Goal: Information Seeking & Learning: Learn about a topic

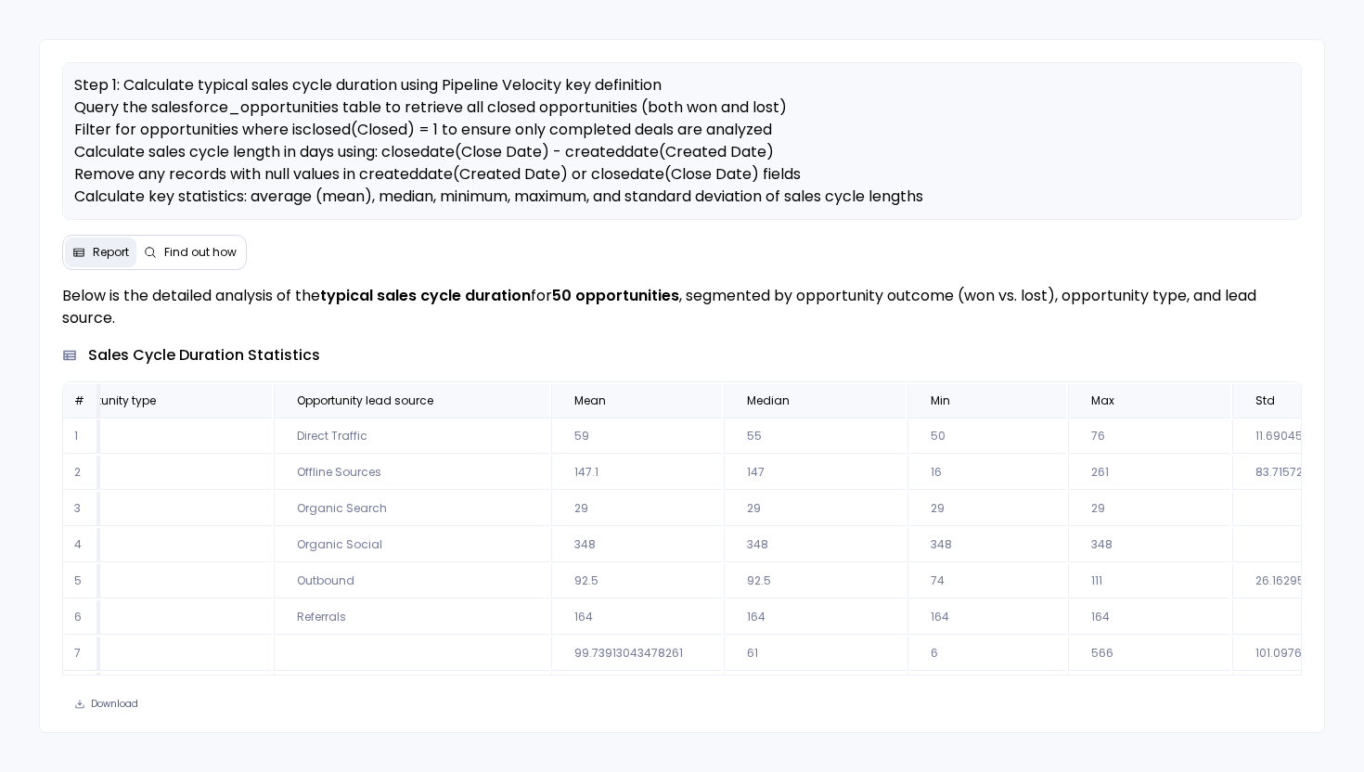
scroll to position [0, 460]
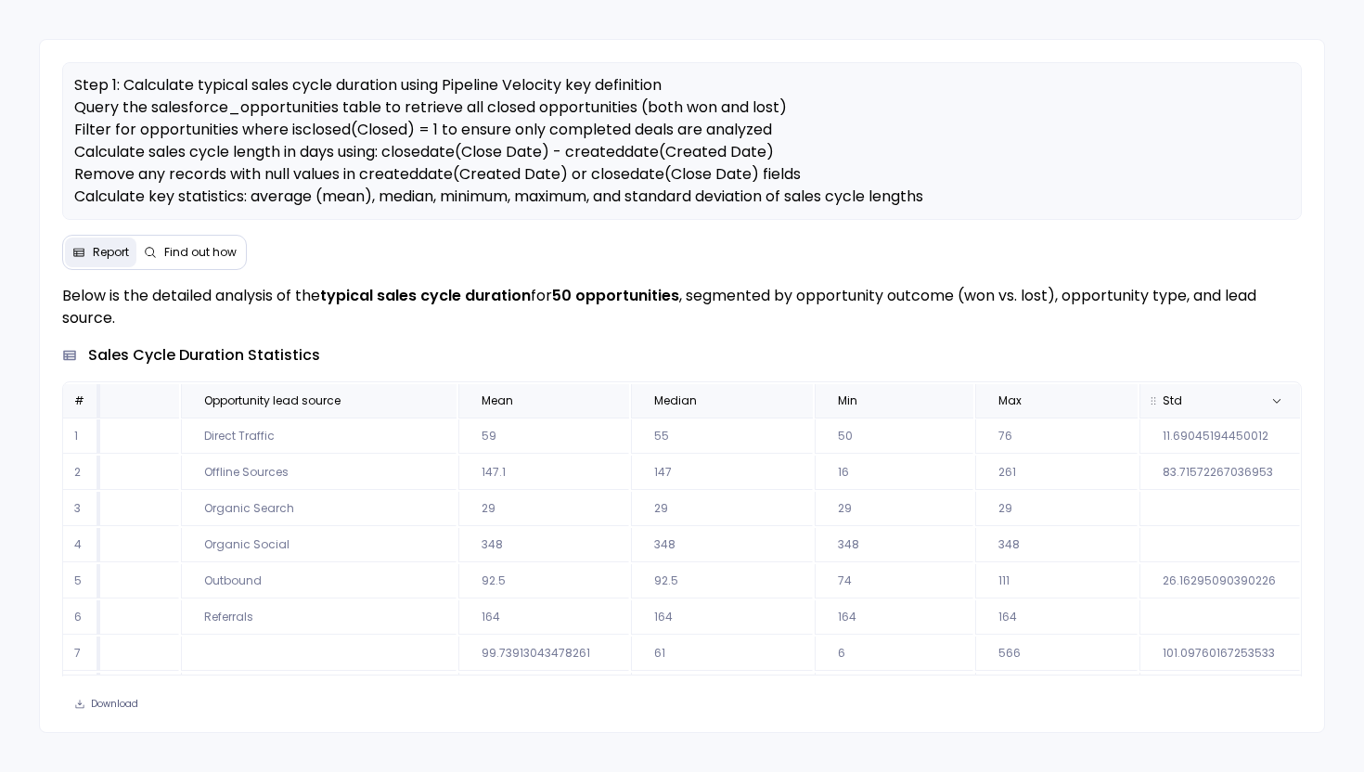
click at [1210, 398] on span "Std" at bounding box center [1198, 400] width 101 height 15
click at [1078, 404] on span "Max" at bounding box center [1035, 400] width 105 height 15
click at [901, 414] on th "Min" at bounding box center [894, 400] width 159 height 33
click at [723, 406] on span "Median" at bounding box center [701, 400] width 124 height 15
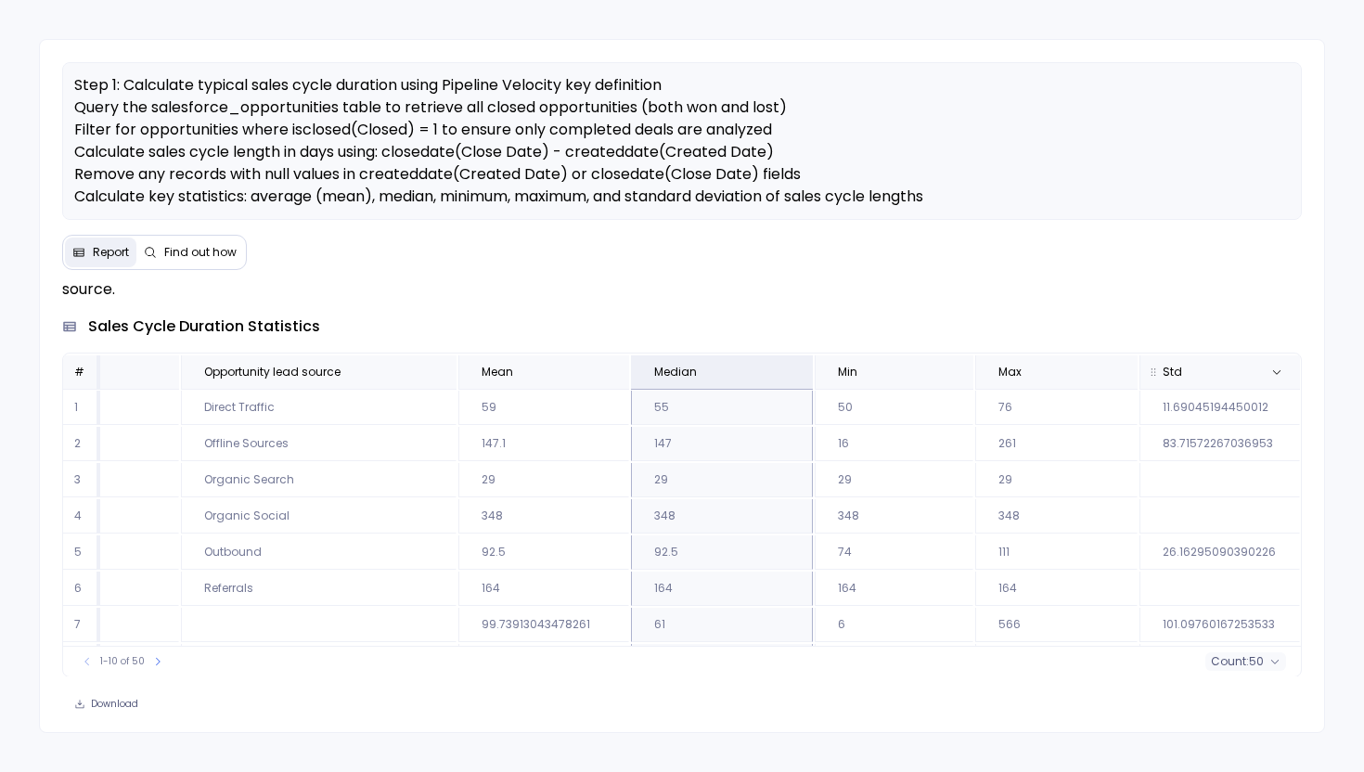
click at [1188, 365] on span "Std" at bounding box center [1198, 372] width 101 height 15
click at [1261, 661] on button "count : 38" at bounding box center [1246, 661] width 80 height 19
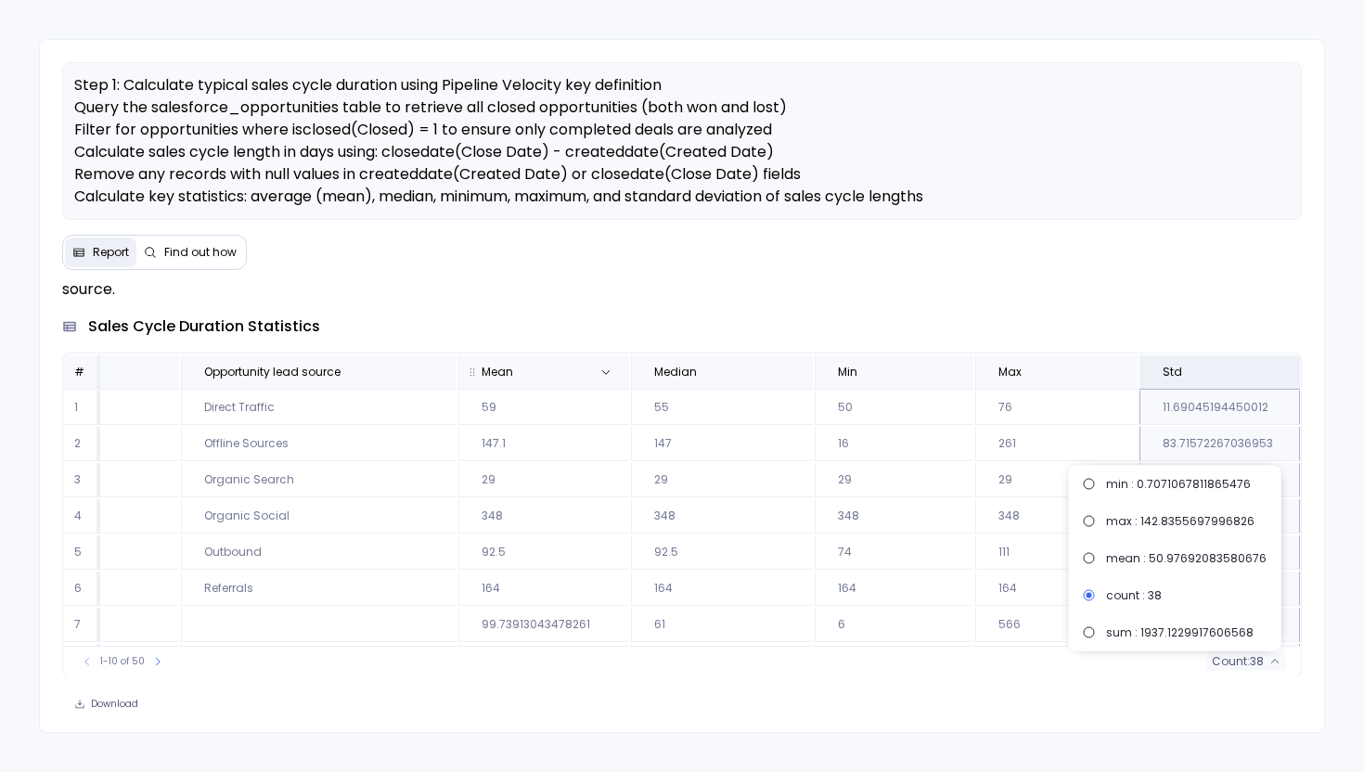
click at [537, 378] on span "Mean" at bounding box center [523, 372] width 113 height 15
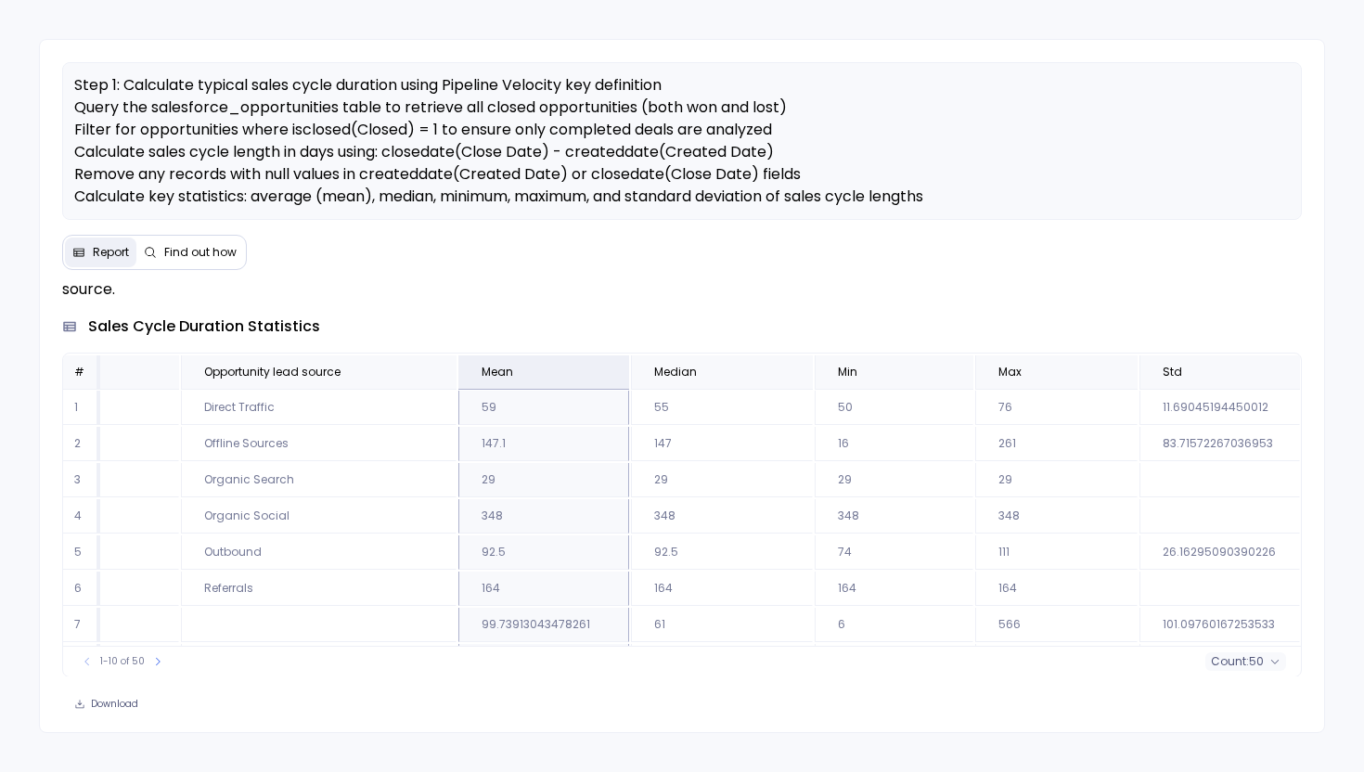
click at [1213, 661] on span "count :" at bounding box center [1230, 661] width 38 height 15
click at [732, 370] on span "Median" at bounding box center [701, 372] width 124 height 15
click at [1266, 671] on div "1-10 of 50 count : 50" at bounding box center [682, 661] width 1239 height 31
click at [1265, 661] on span "Total Rows:" at bounding box center [1238, 661] width 65 height 15
click at [760, 370] on span "Median" at bounding box center [719, 372] width 161 height 15
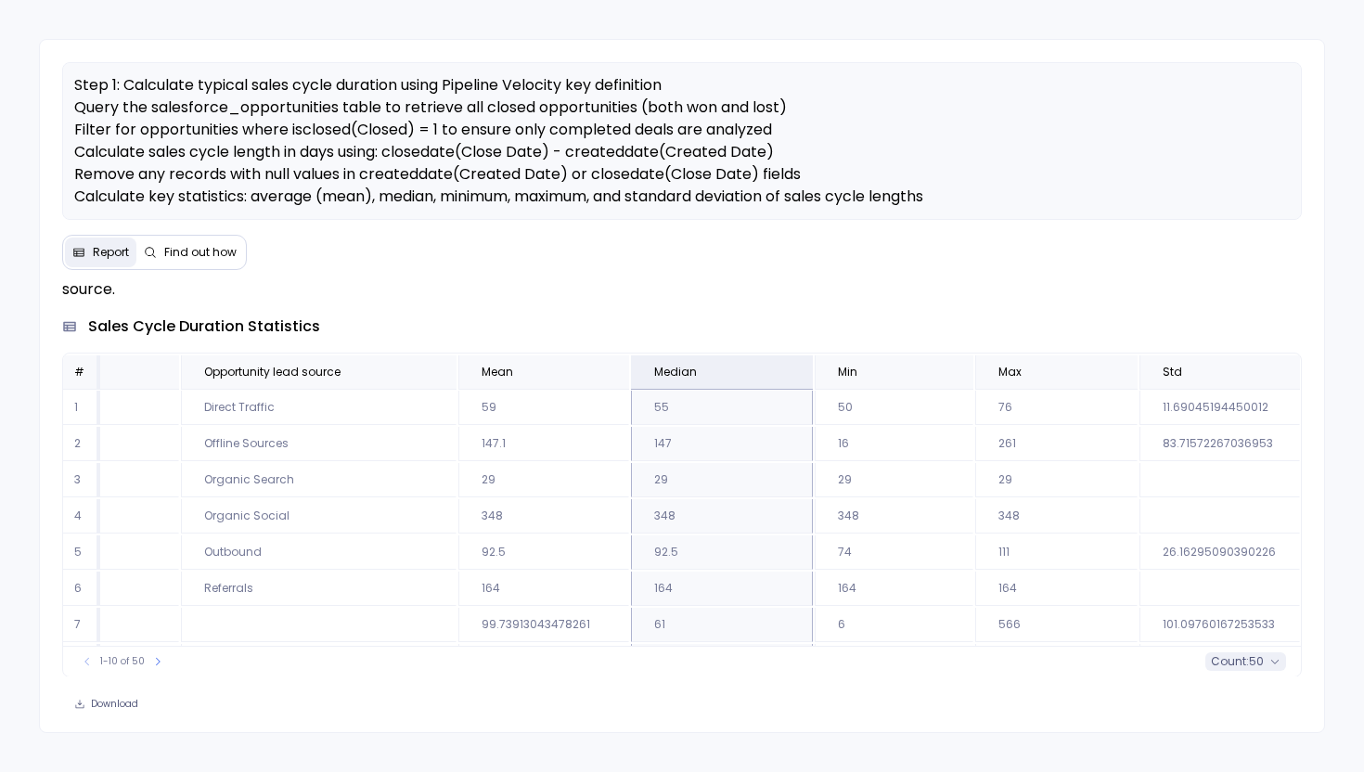
click at [1241, 663] on span "count :" at bounding box center [1230, 661] width 38 height 15
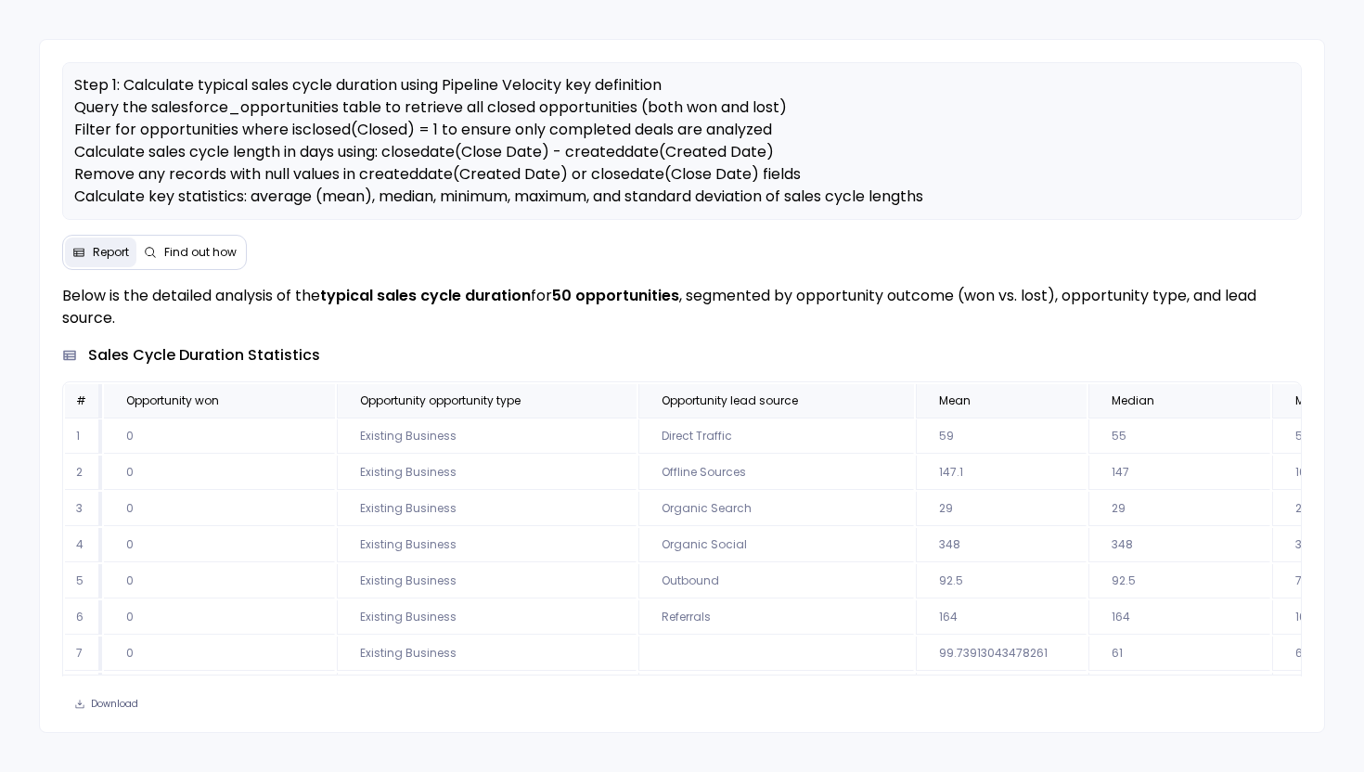
click at [214, 245] on span "Find out how" at bounding box center [200, 252] width 72 height 15
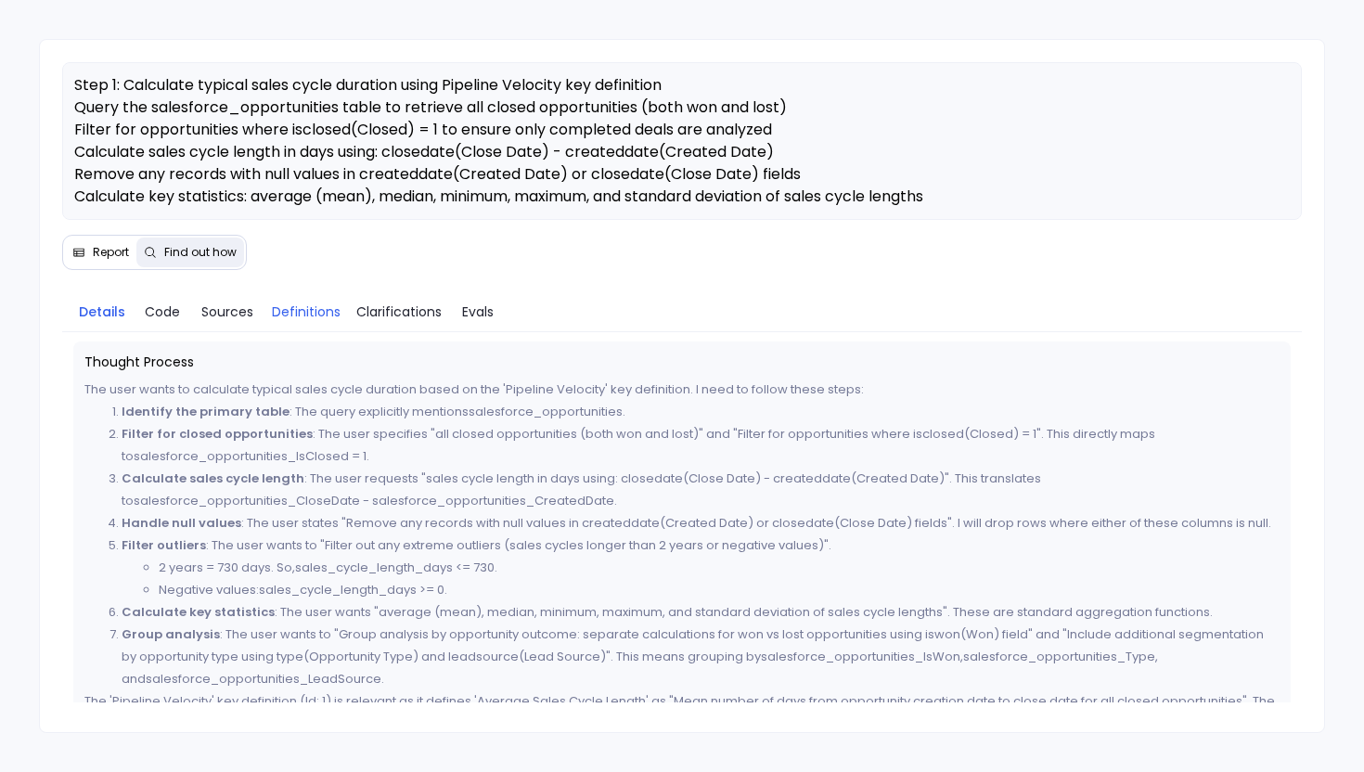
click at [320, 314] on span "Definitions" at bounding box center [306, 312] width 69 height 20
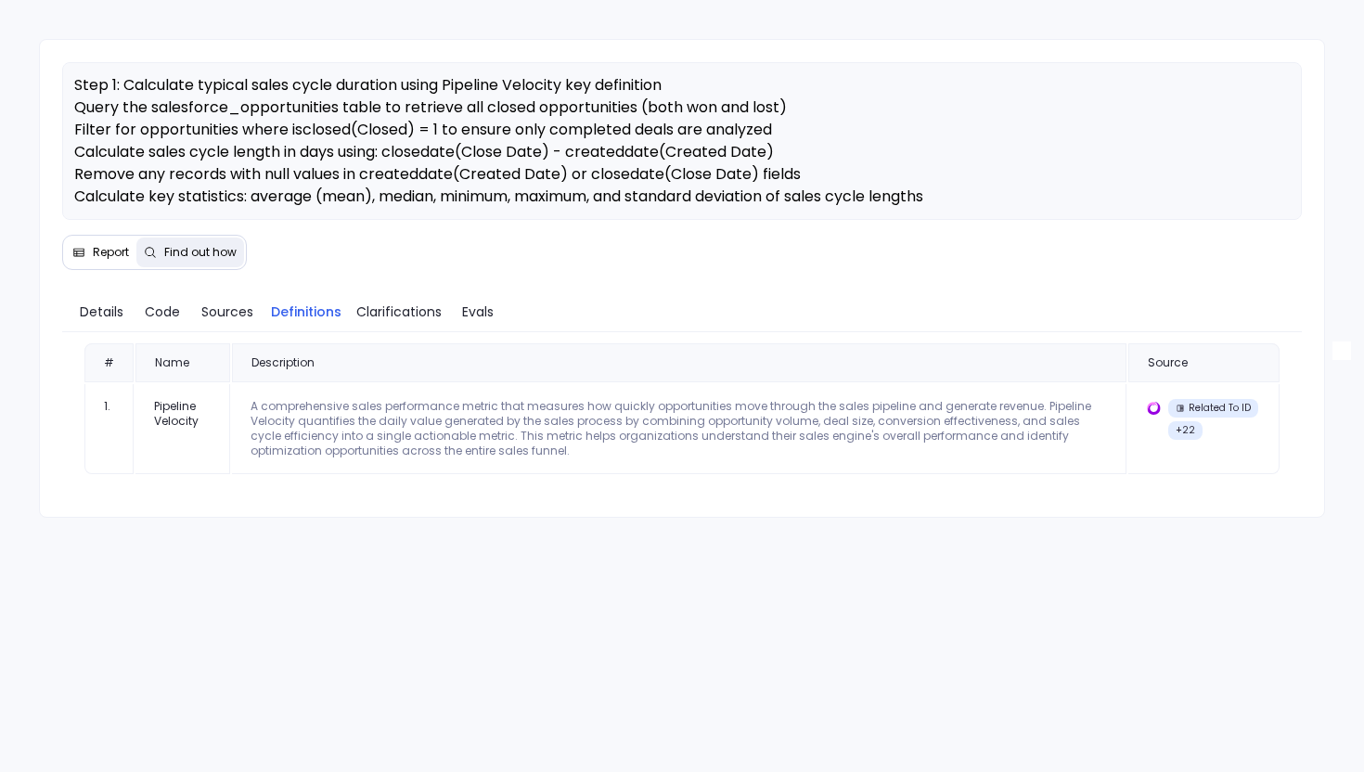
click at [94, 236] on div "Report Find out how" at bounding box center [154, 252] width 185 height 35
click at [98, 256] on span "Report" at bounding box center [111, 252] width 36 height 15
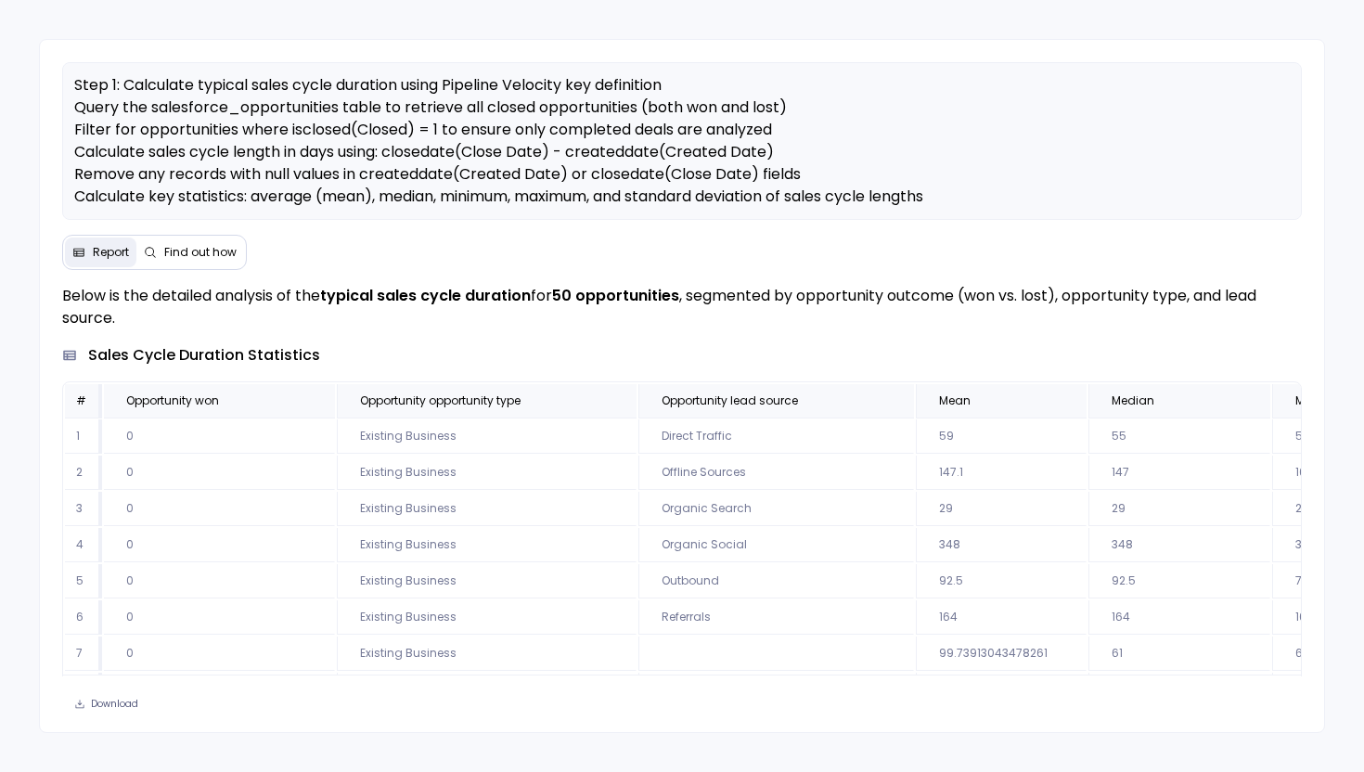
click at [215, 253] on span "Find out how" at bounding box center [200, 252] width 72 height 15
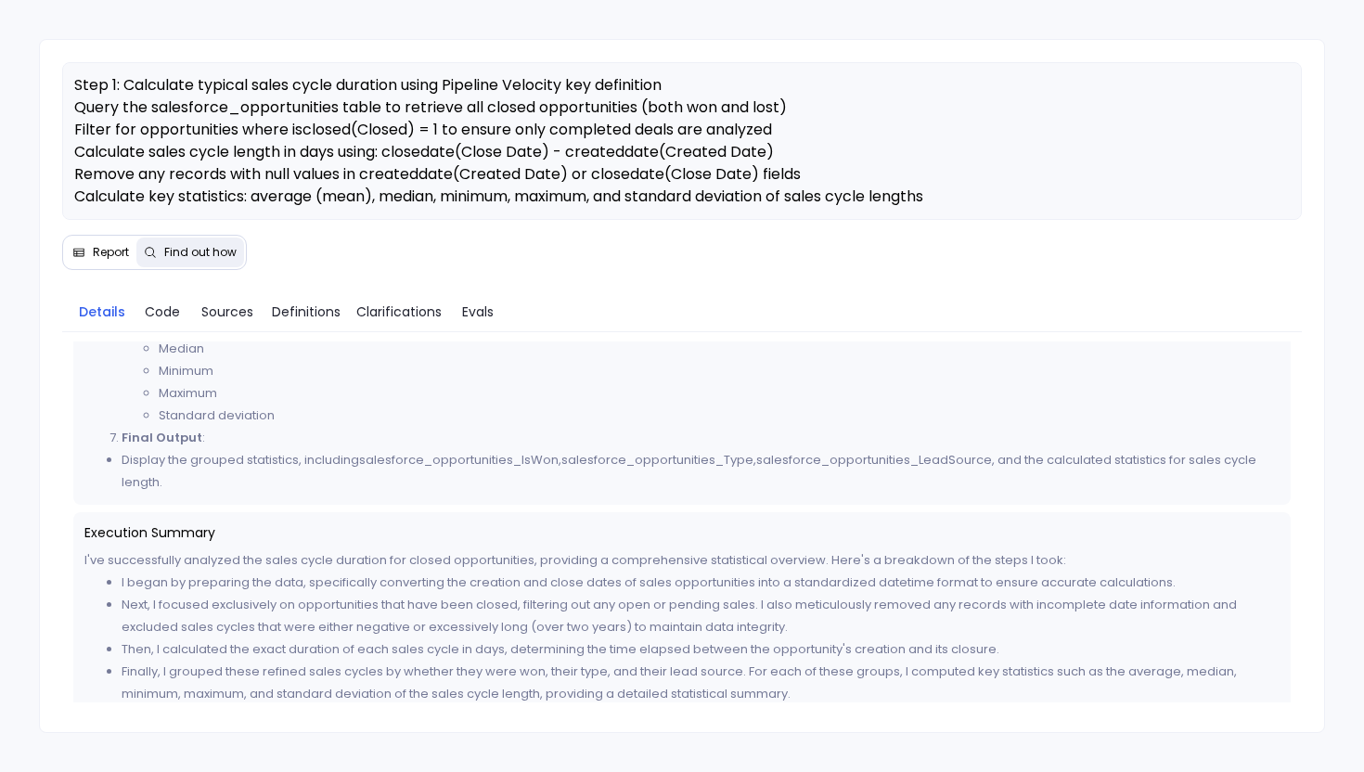
scroll to position [813, 0]
click at [316, 306] on span "Definitions" at bounding box center [306, 312] width 69 height 20
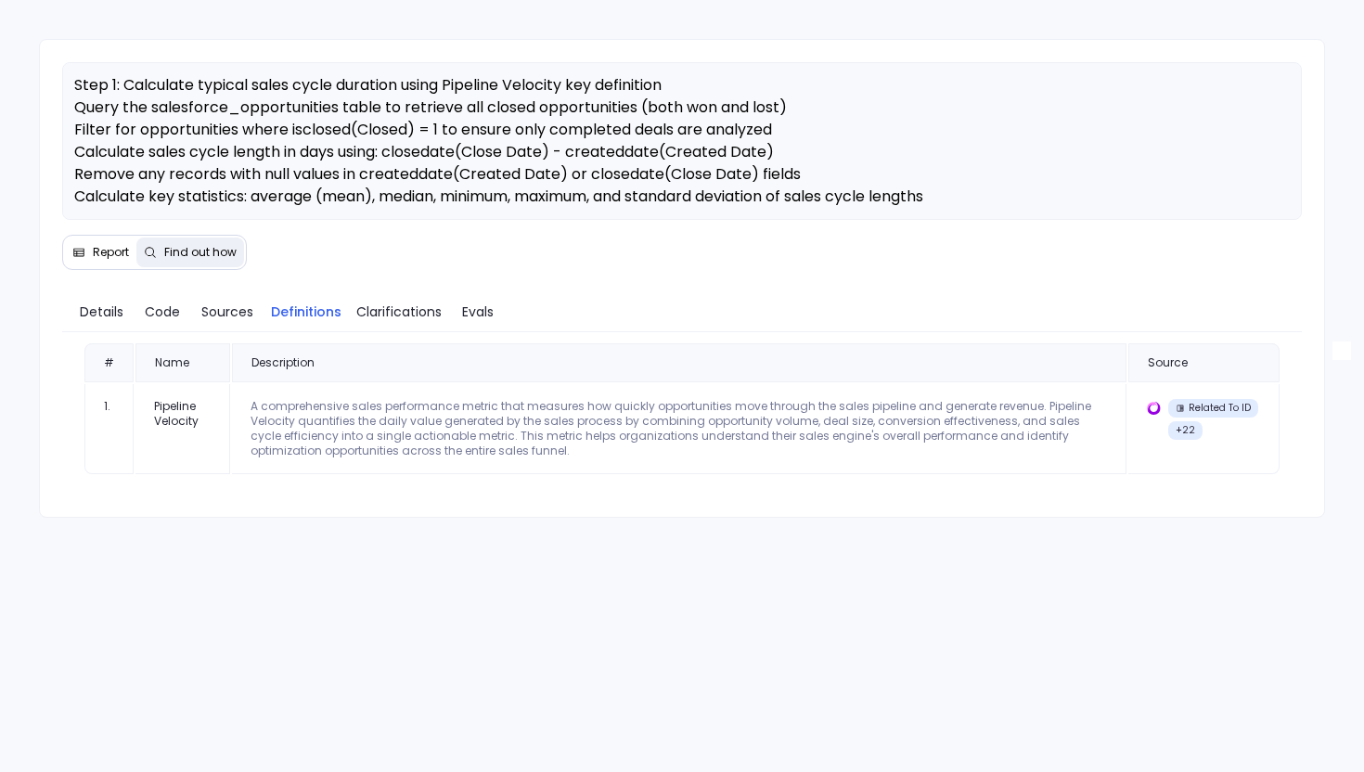
click at [94, 250] on span "Report" at bounding box center [111, 252] width 36 height 15
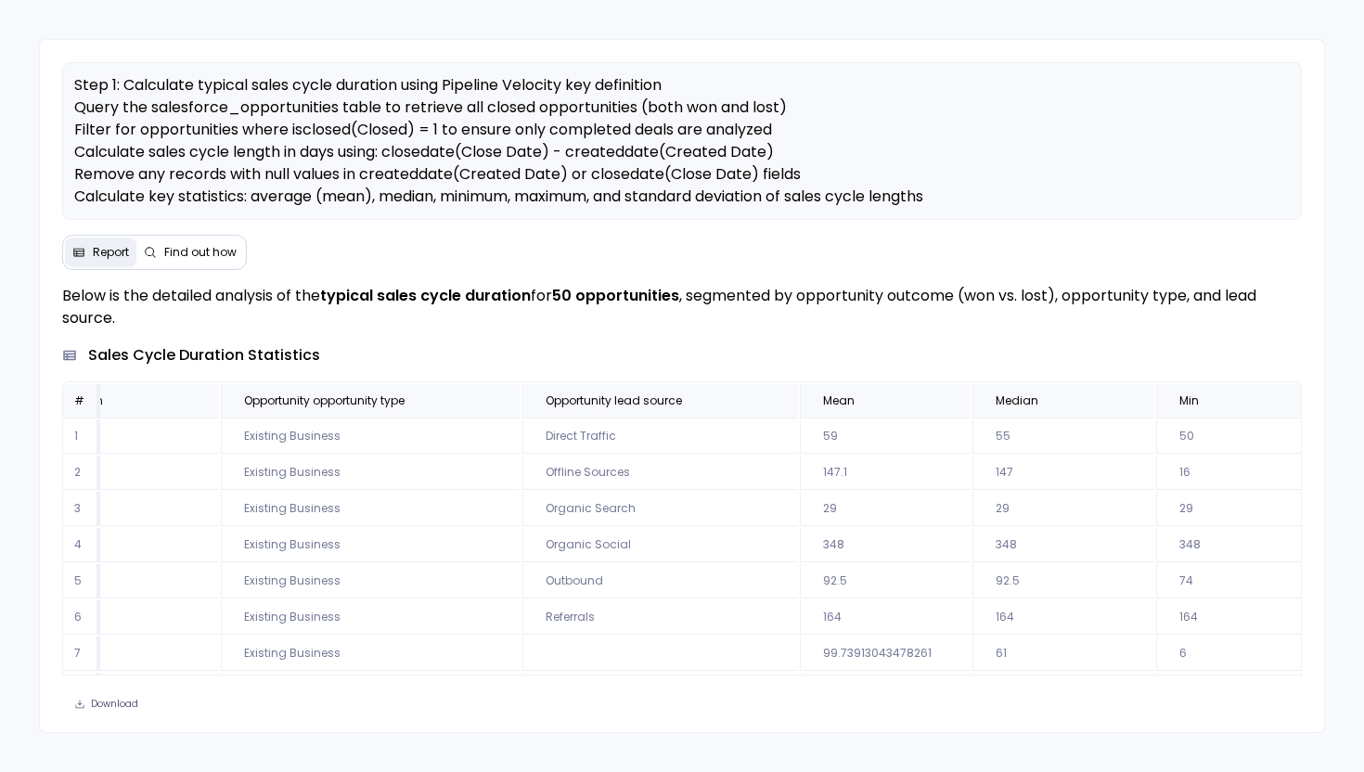
scroll to position [0, 460]
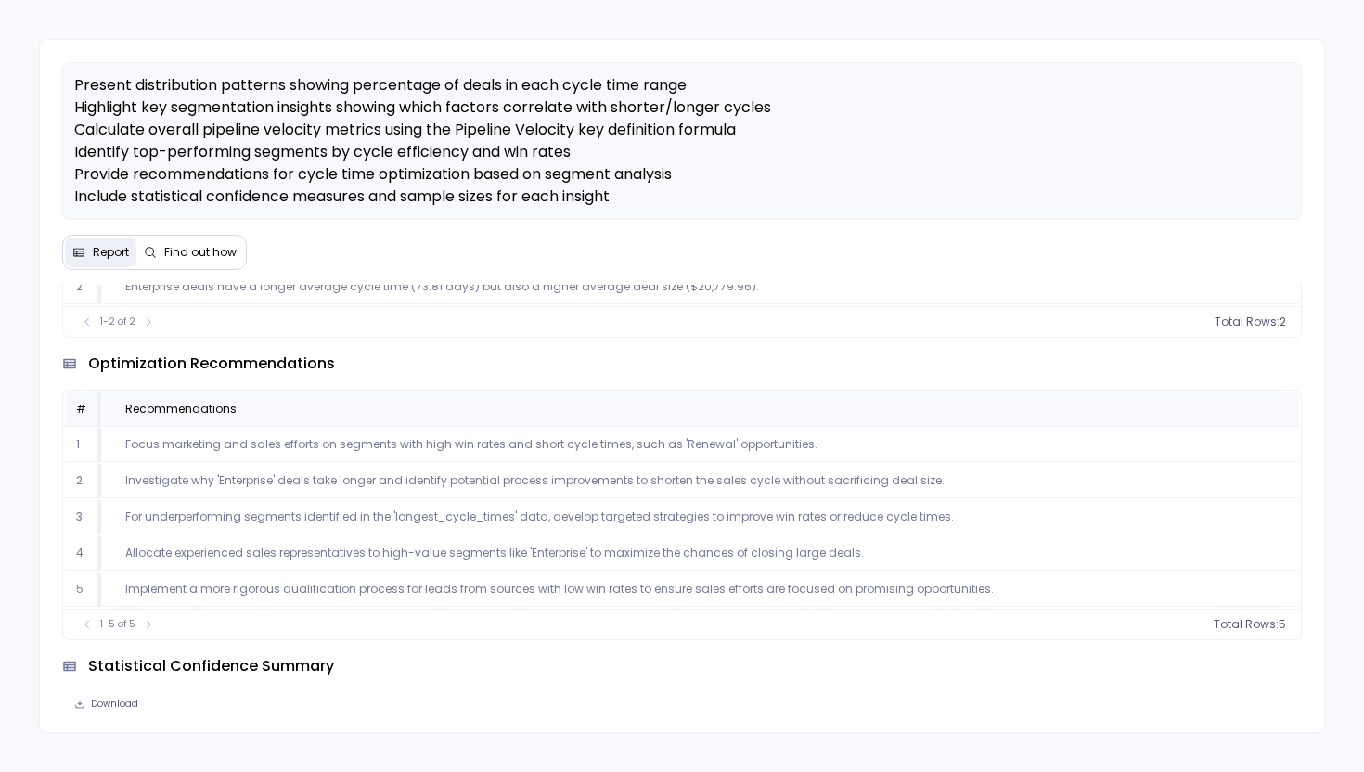
scroll to position [2108, 0]
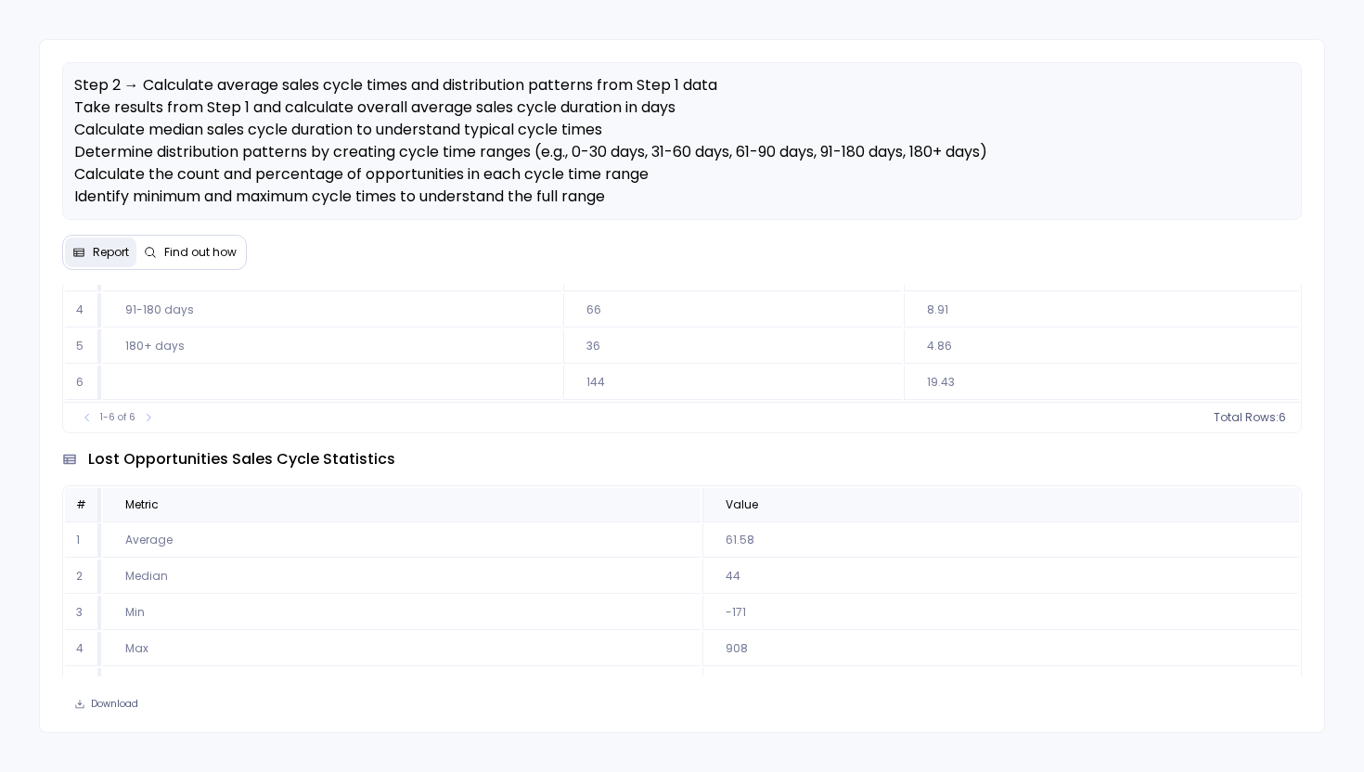
scroll to position [1432, 0]
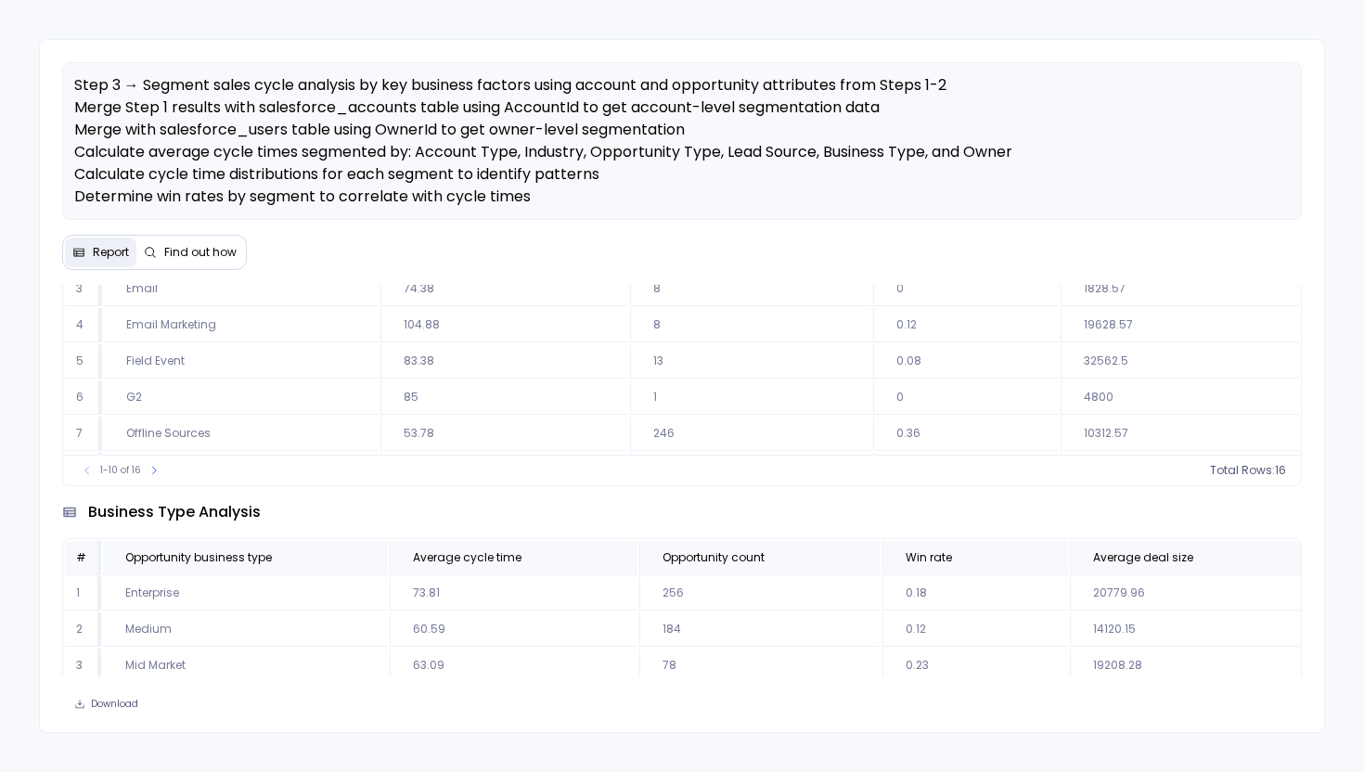
scroll to position [1308, 0]
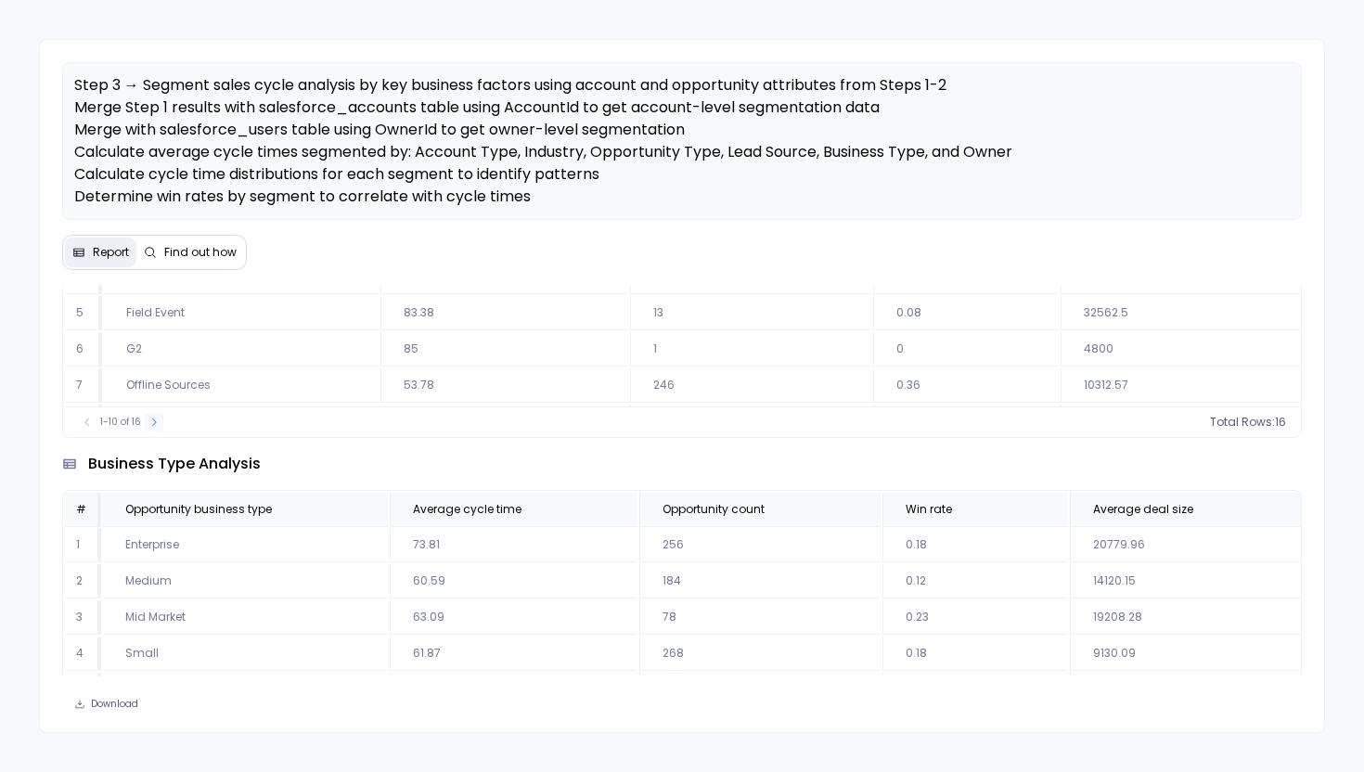
click at [154, 425] on icon at bounding box center [154, 420] width 5 height 7
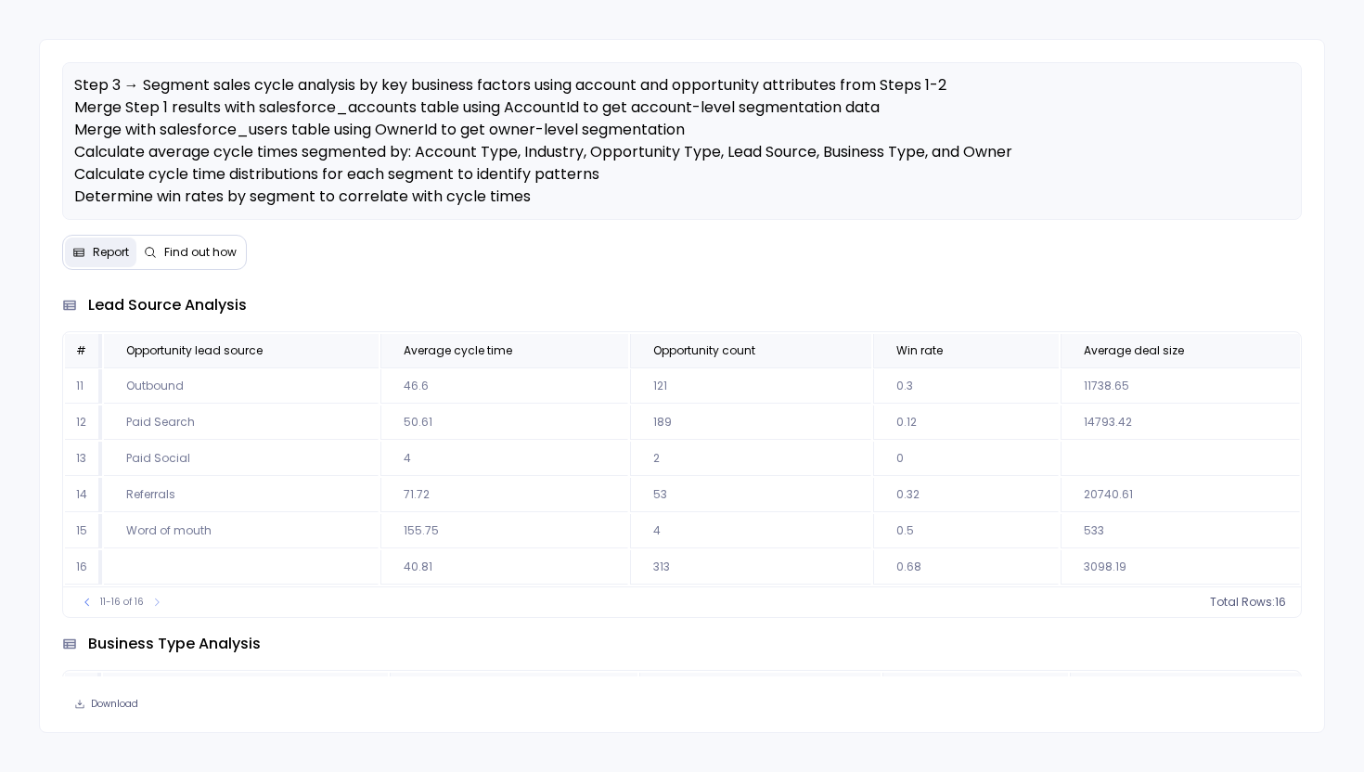
scroll to position [1172, 0]
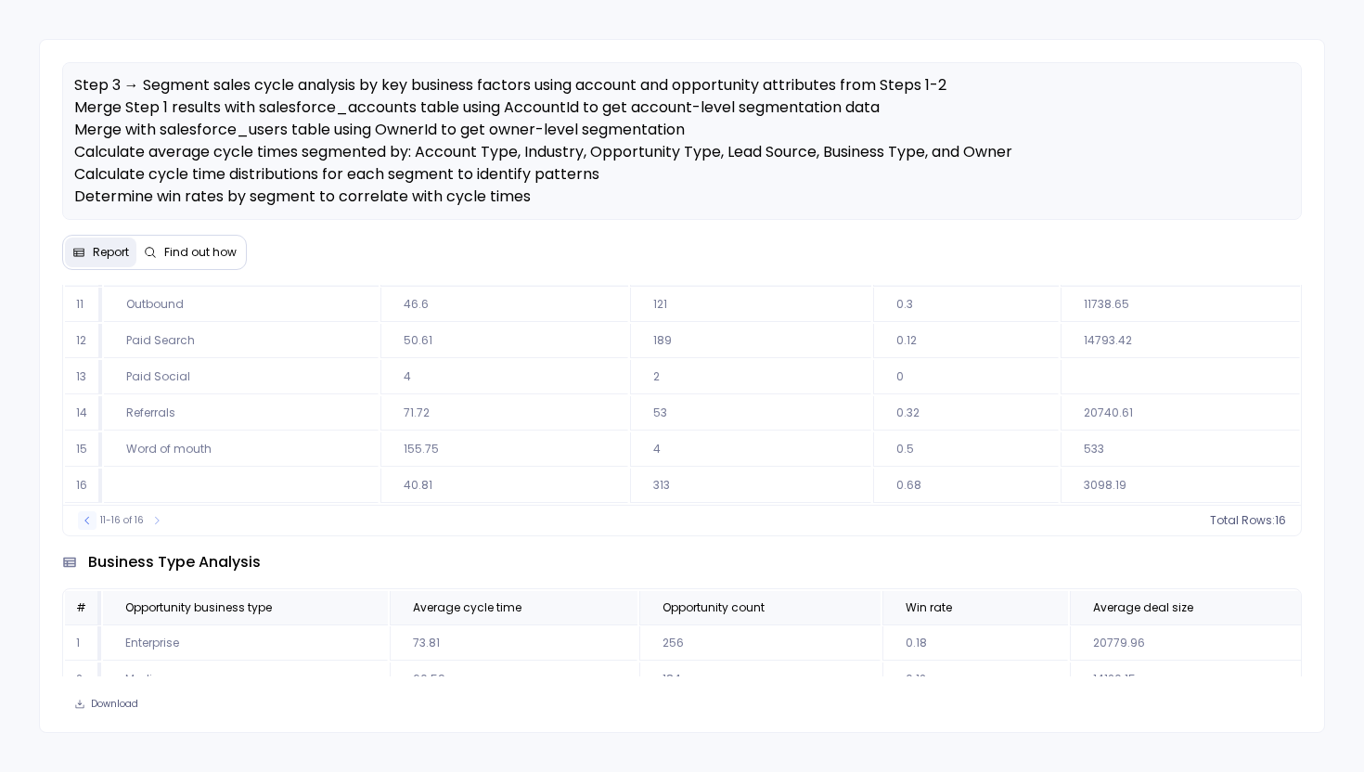
click at [83, 526] on icon at bounding box center [87, 520] width 11 height 11
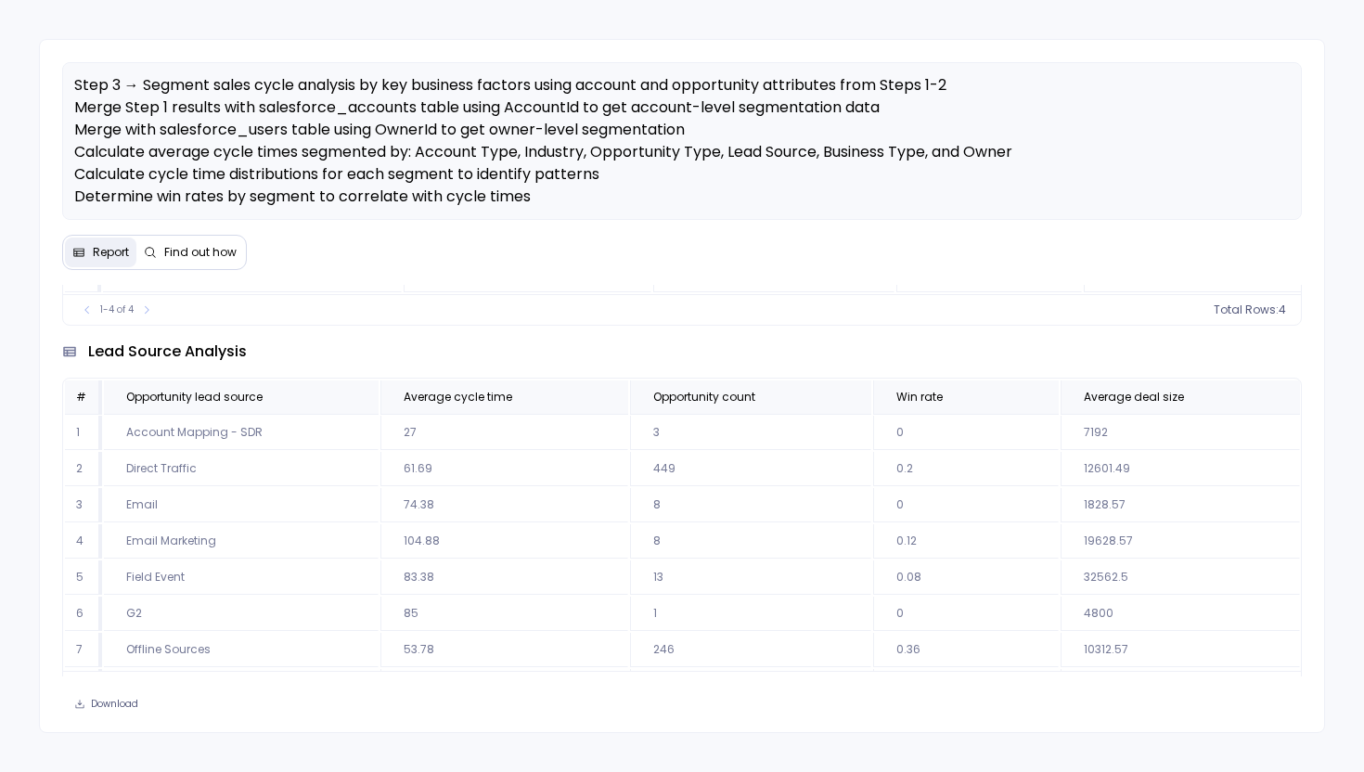
scroll to position [1039, 0]
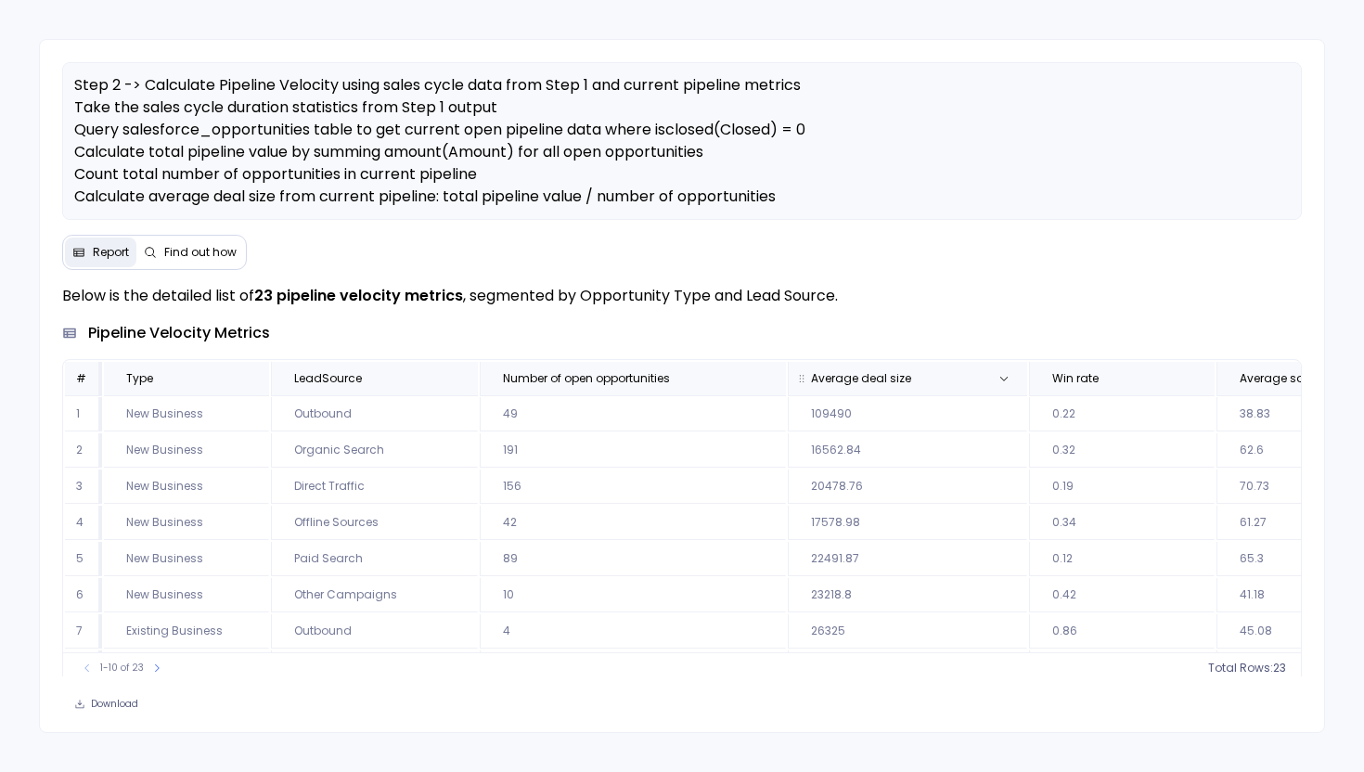
click at [863, 373] on span "Average deal size" at bounding box center [861, 378] width 100 height 15
click at [1264, 665] on button "count : 23" at bounding box center [1246, 668] width 79 height 19
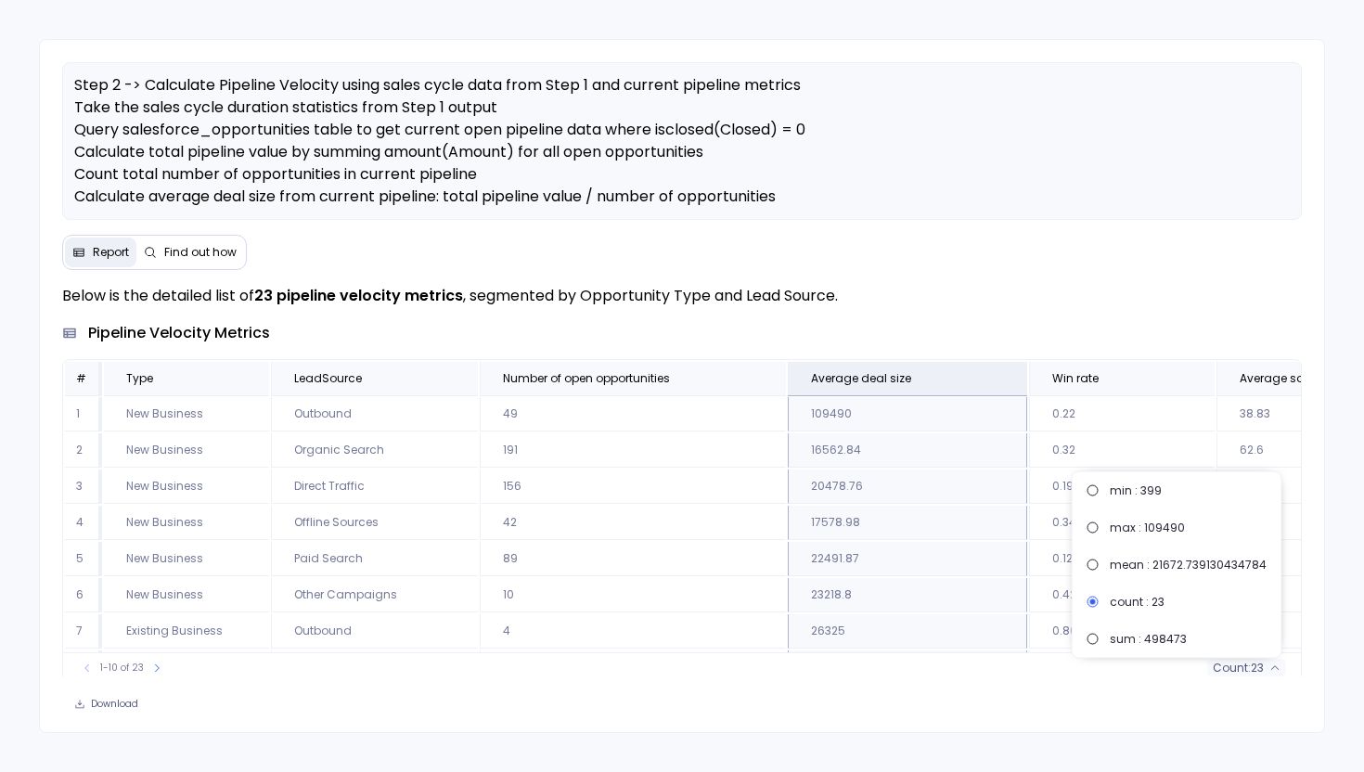
click at [1005, 671] on div "1-10 of 23 count : 23" at bounding box center [682, 667] width 1239 height 31
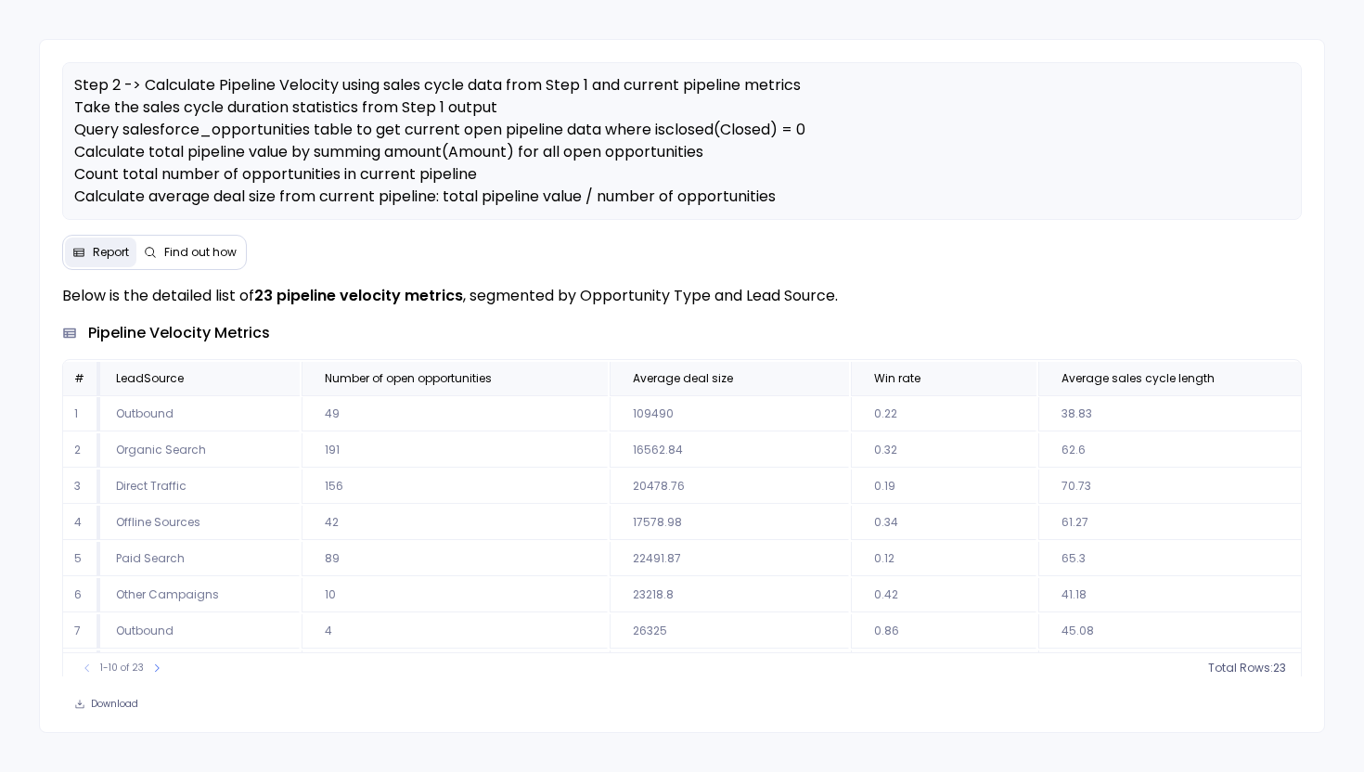
scroll to position [0, 439]
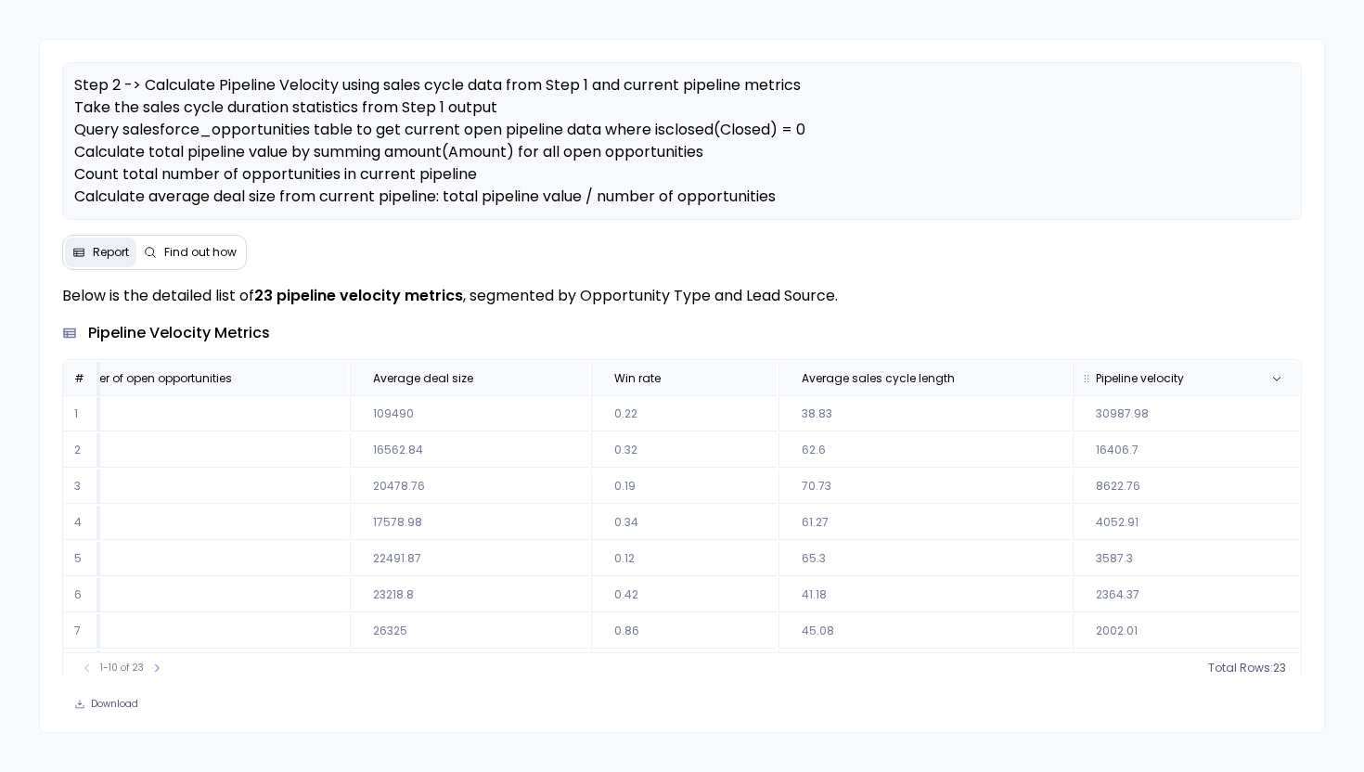
click at [1187, 362] on th "Pipeline velocity" at bounding box center [1185, 378] width 227 height 33
click at [1269, 669] on icon at bounding box center [1274, 667] width 11 height 11
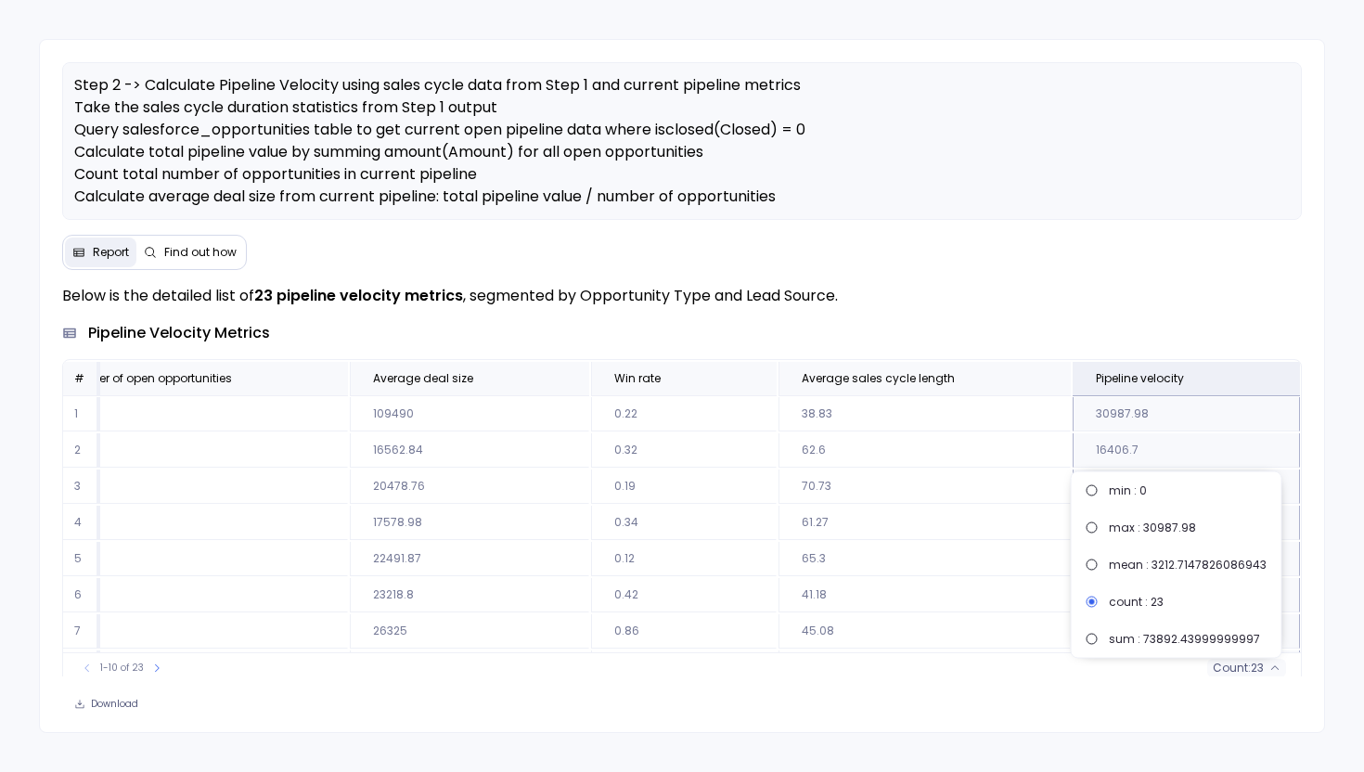
click at [1055, 678] on div "Below is the detailed list of 23 pipeline velocity metrics , segmented by Oppor…" at bounding box center [682, 501] width 1285 height 433
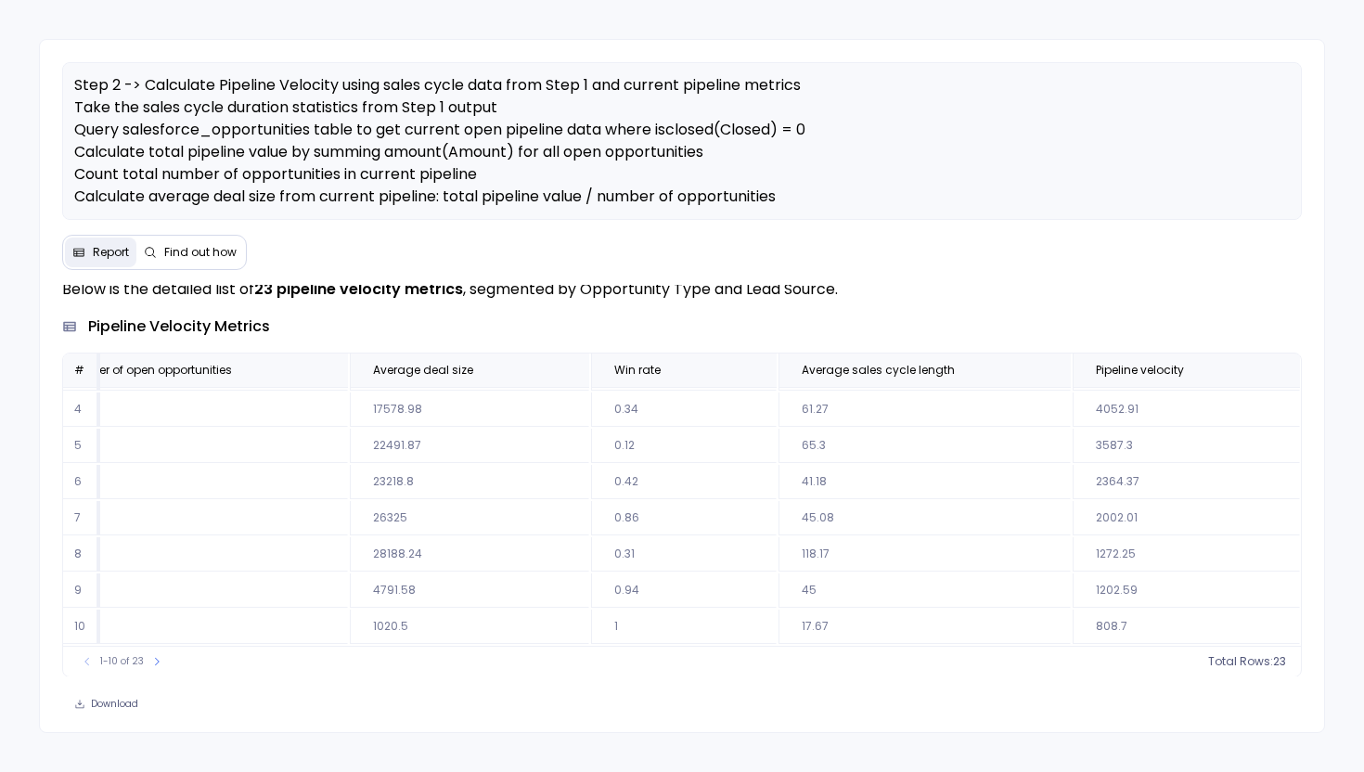
scroll to position [111, 0]
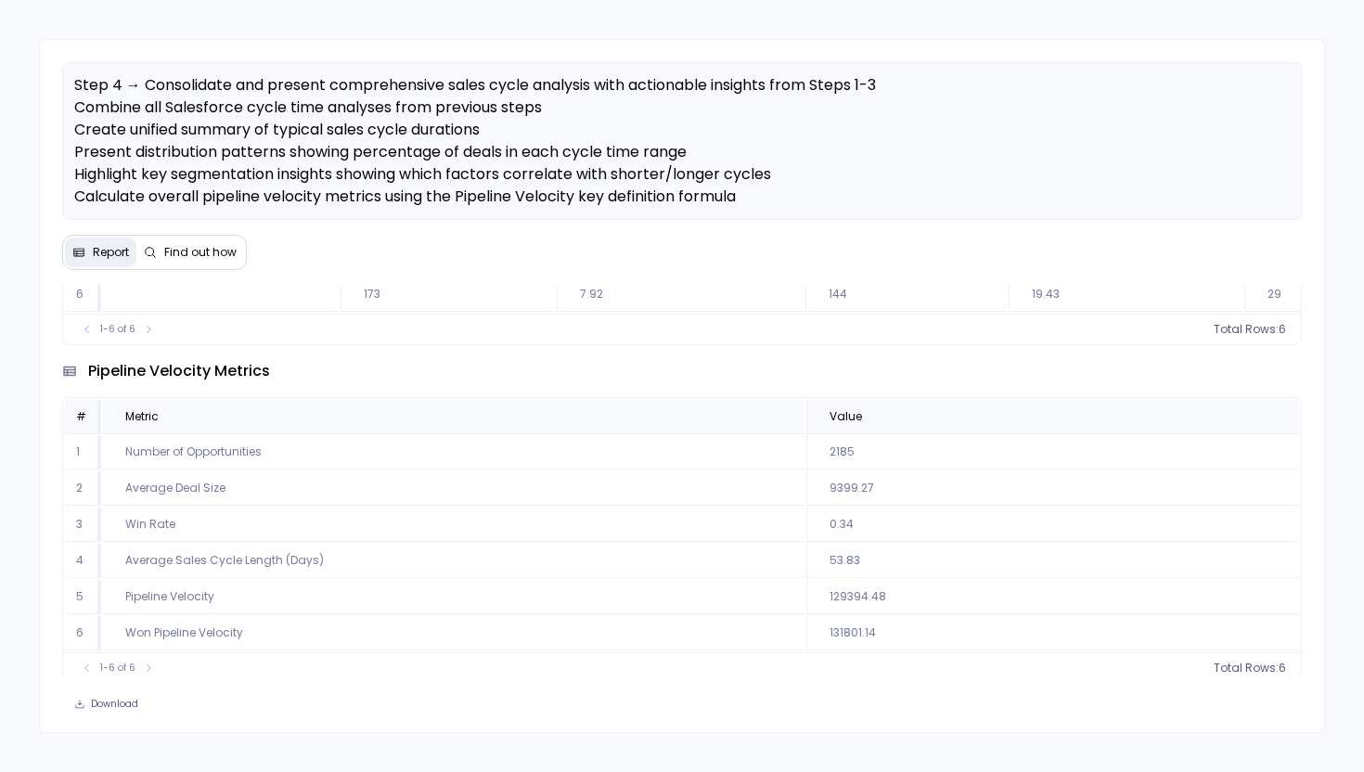
scroll to position [700, 0]
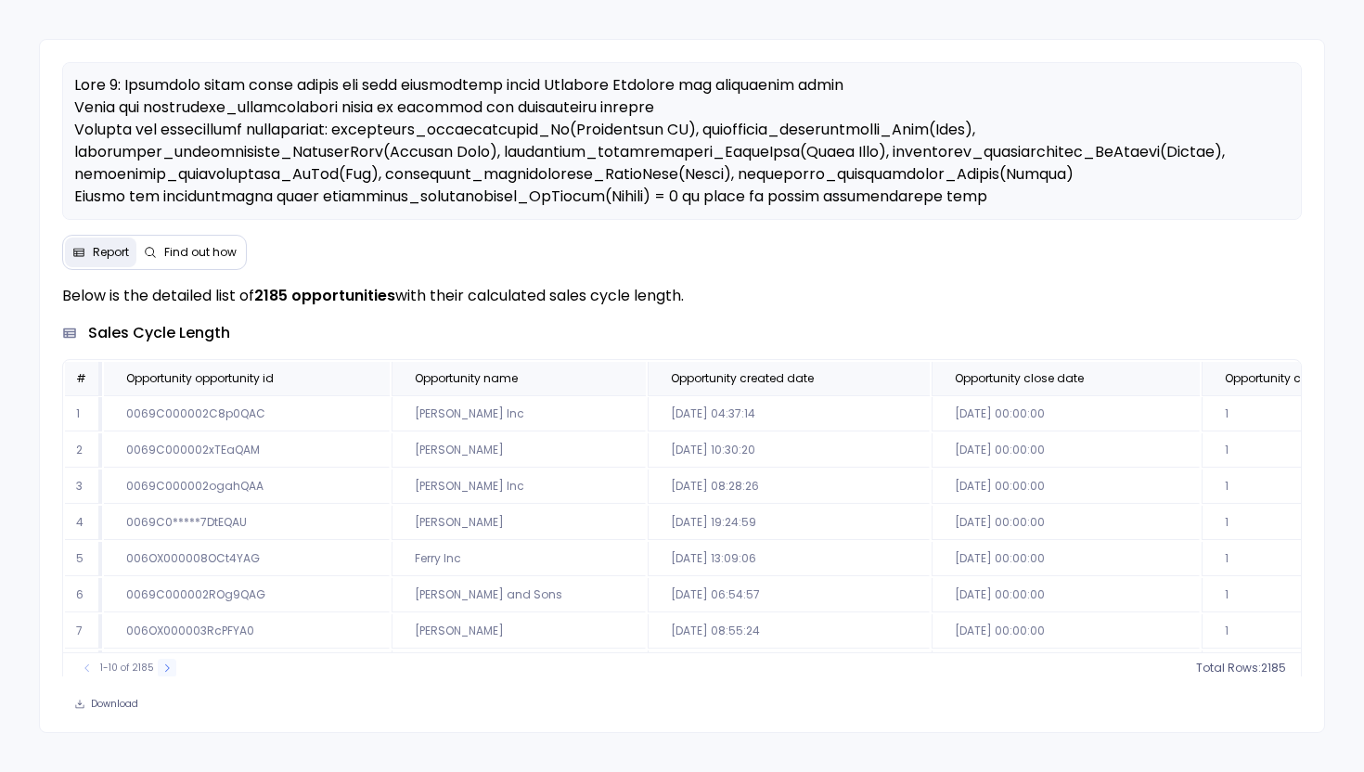
click at [161, 666] on icon at bounding box center [166, 667] width 11 height 11
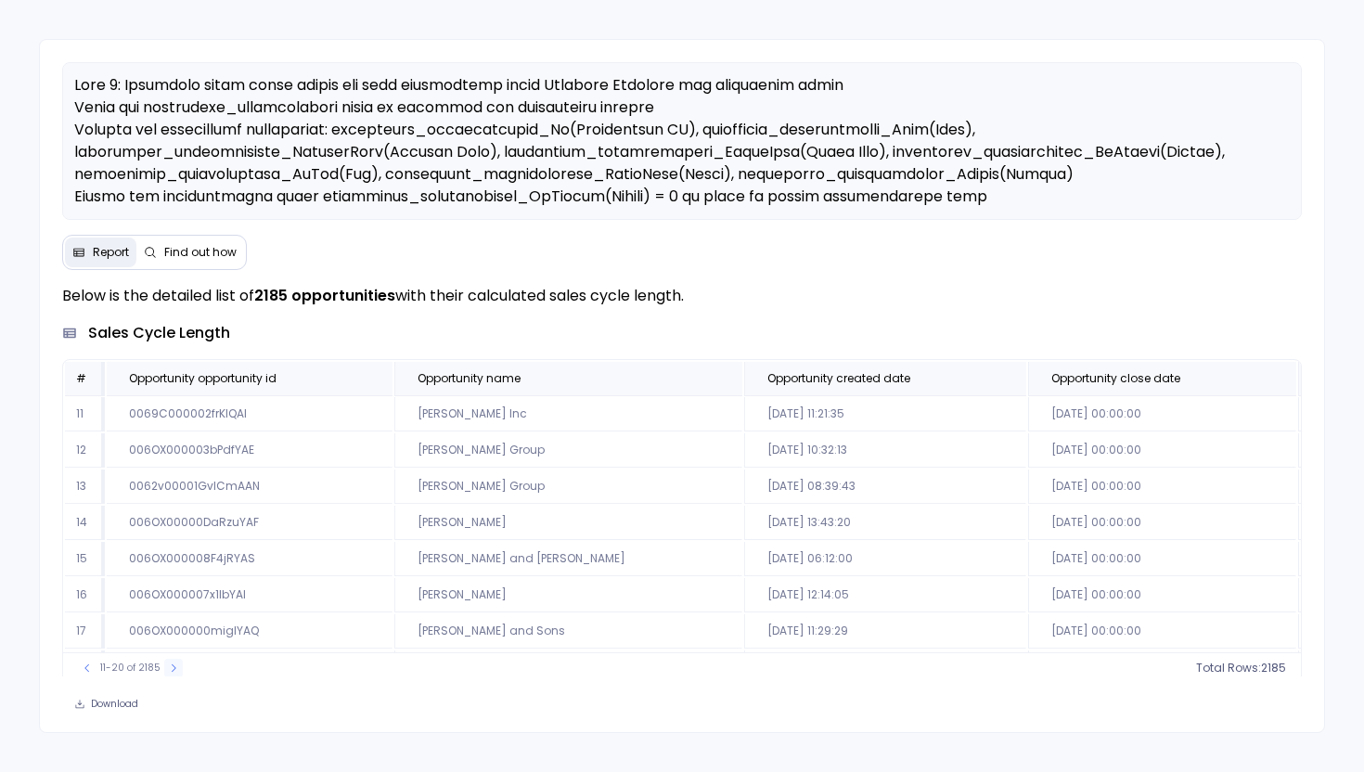
click at [164, 666] on button at bounding box center [173, 668] width 19 height 19
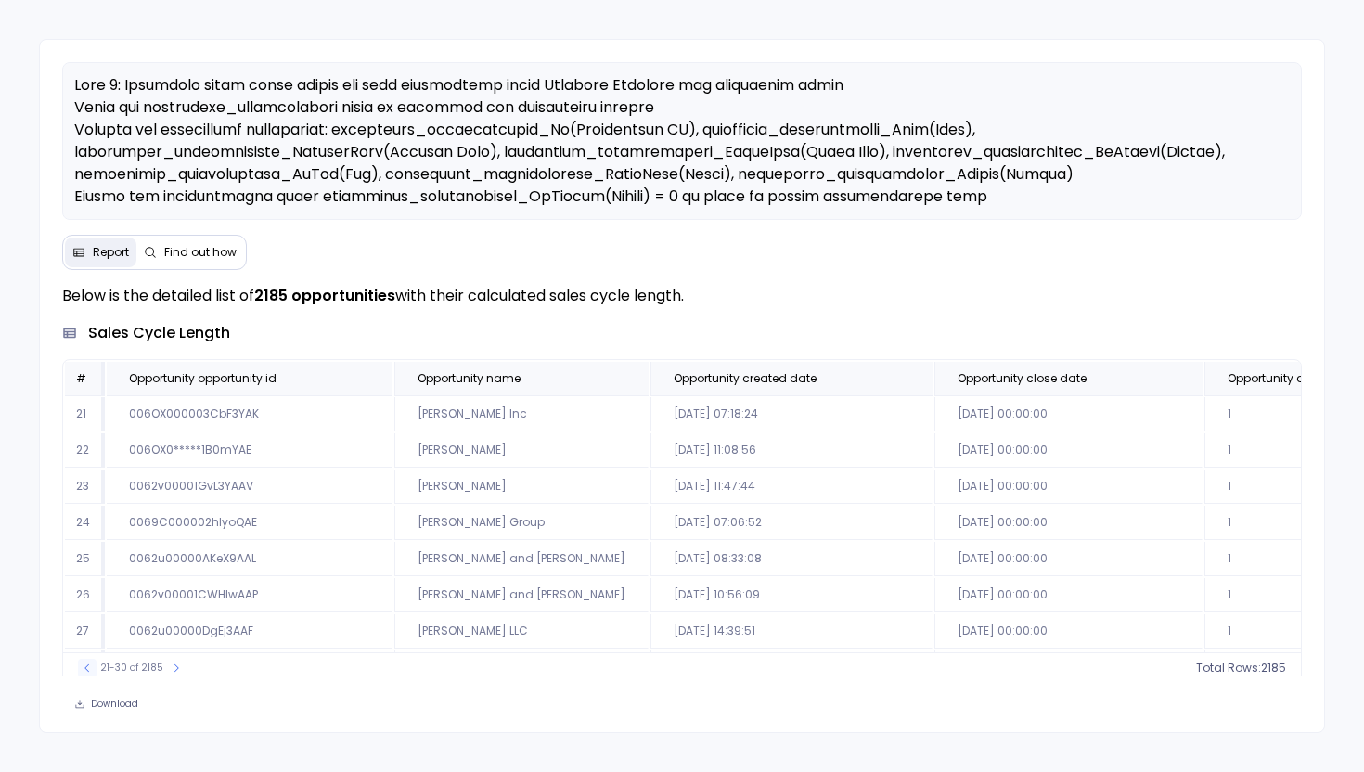
click at [89, 669] on icon at bounding box center [87, 667] width 11 height 11
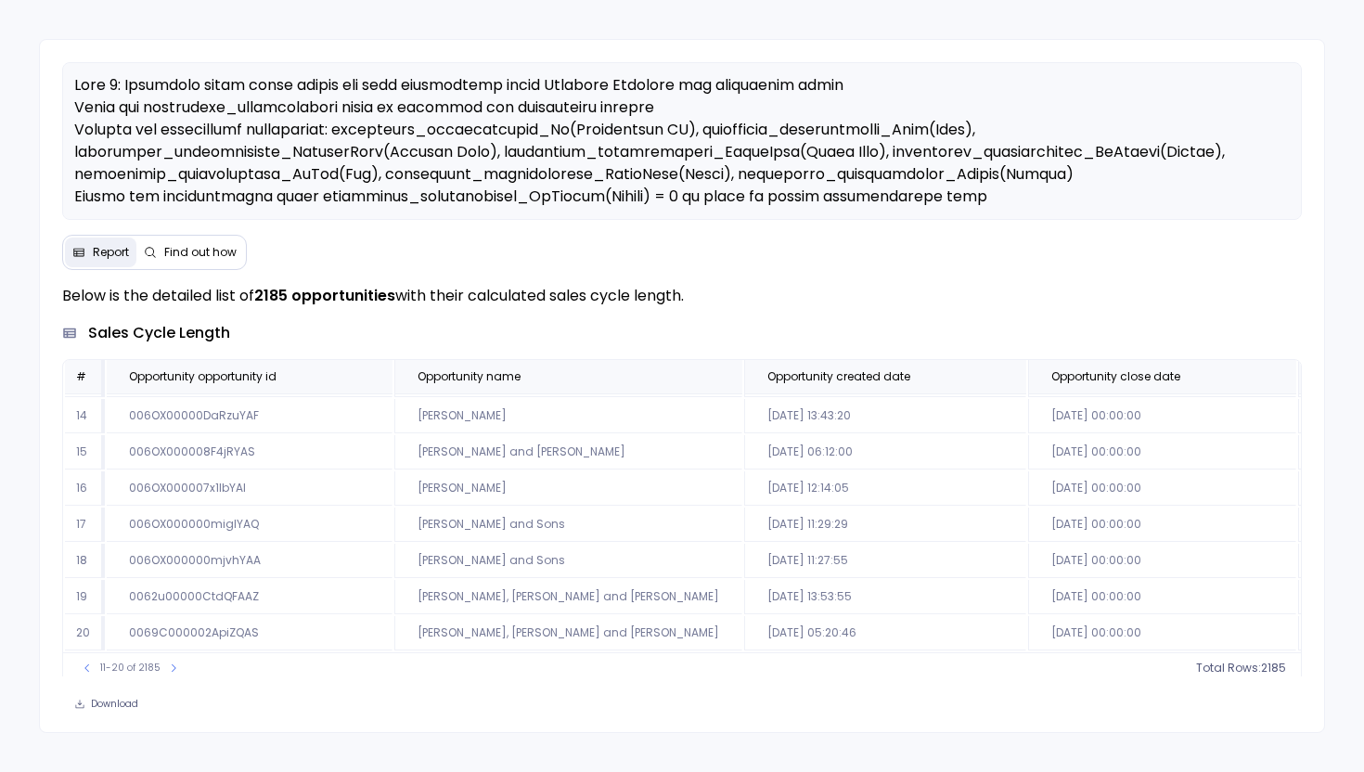
scroll to position [6, 0]
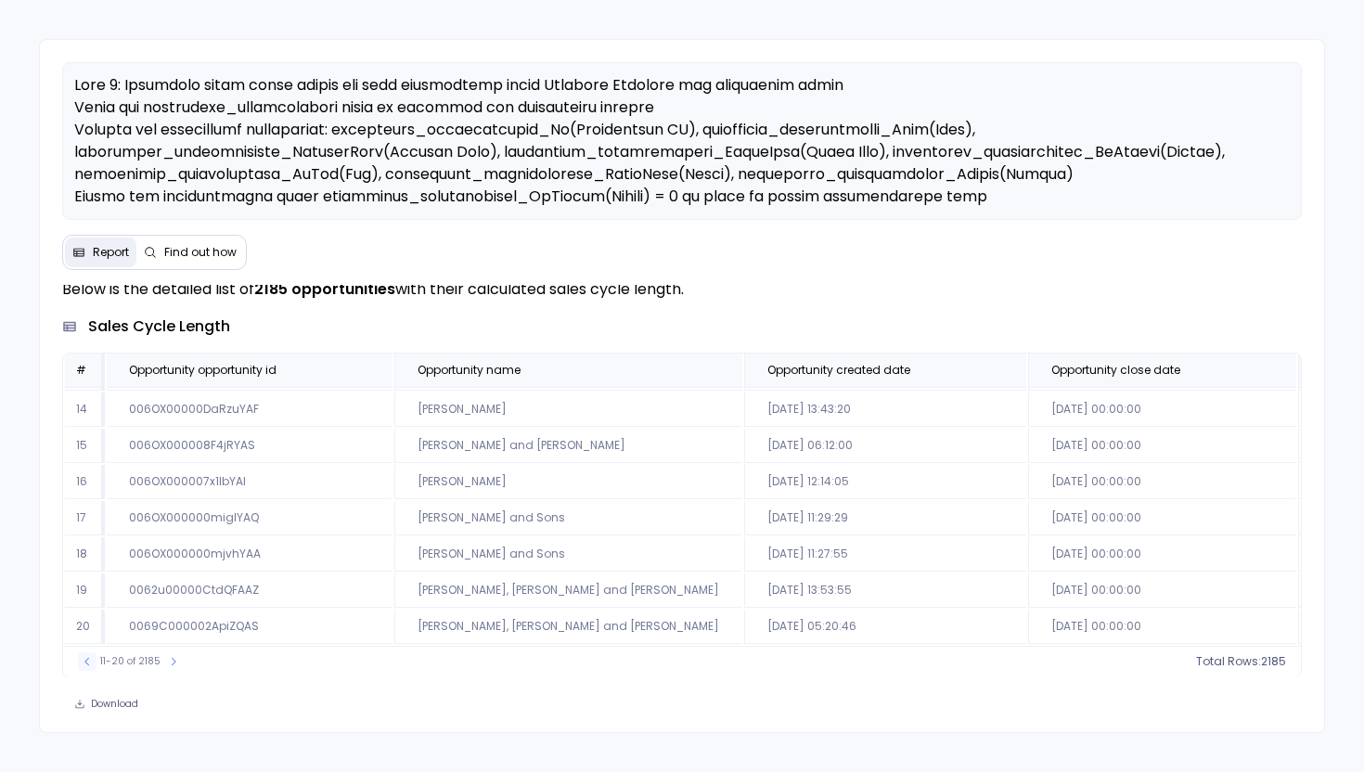
click at [84, 668] on button at bounding box center [87, 661] width 19 height 19
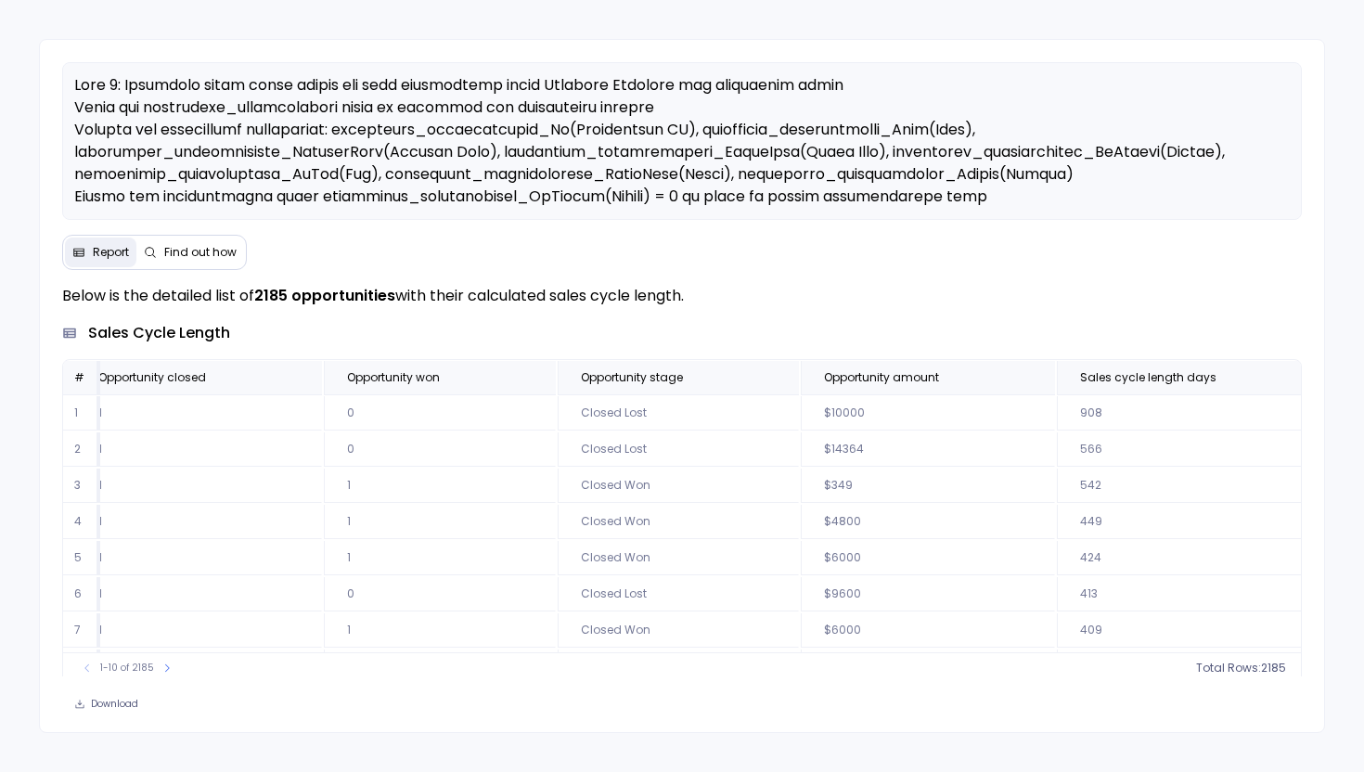
scroll to position [1, 1125]
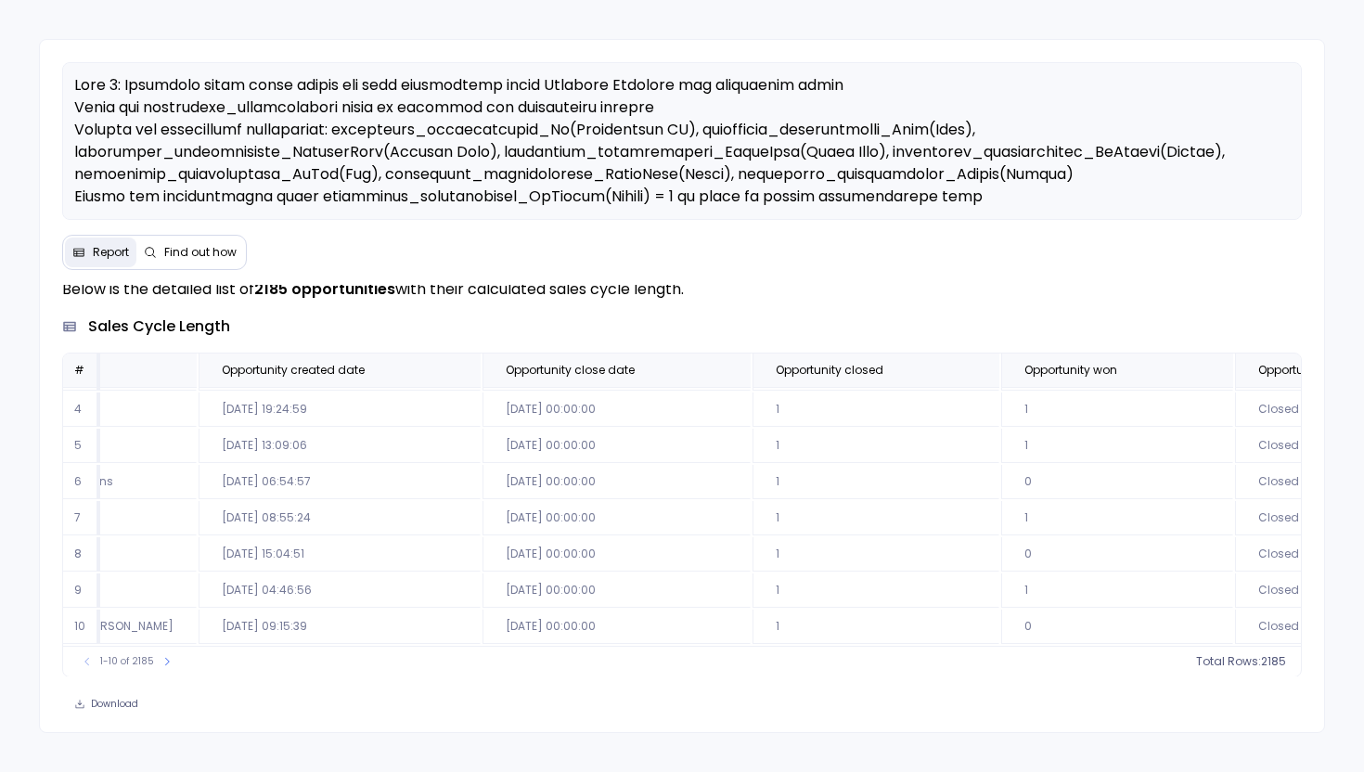
scroll to position [111, 1143]
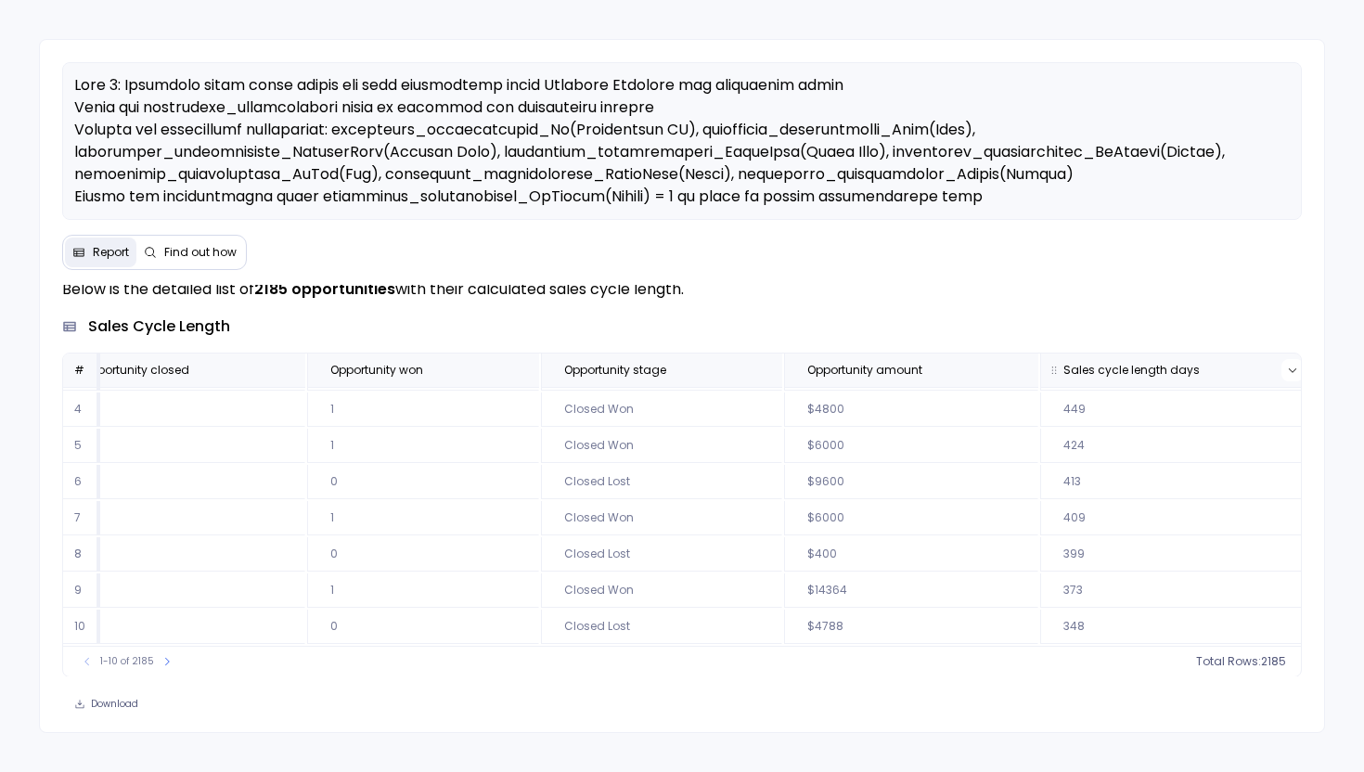
click at [1288, 368] on icon at bounding box center [1291, 370] width 7 height 5
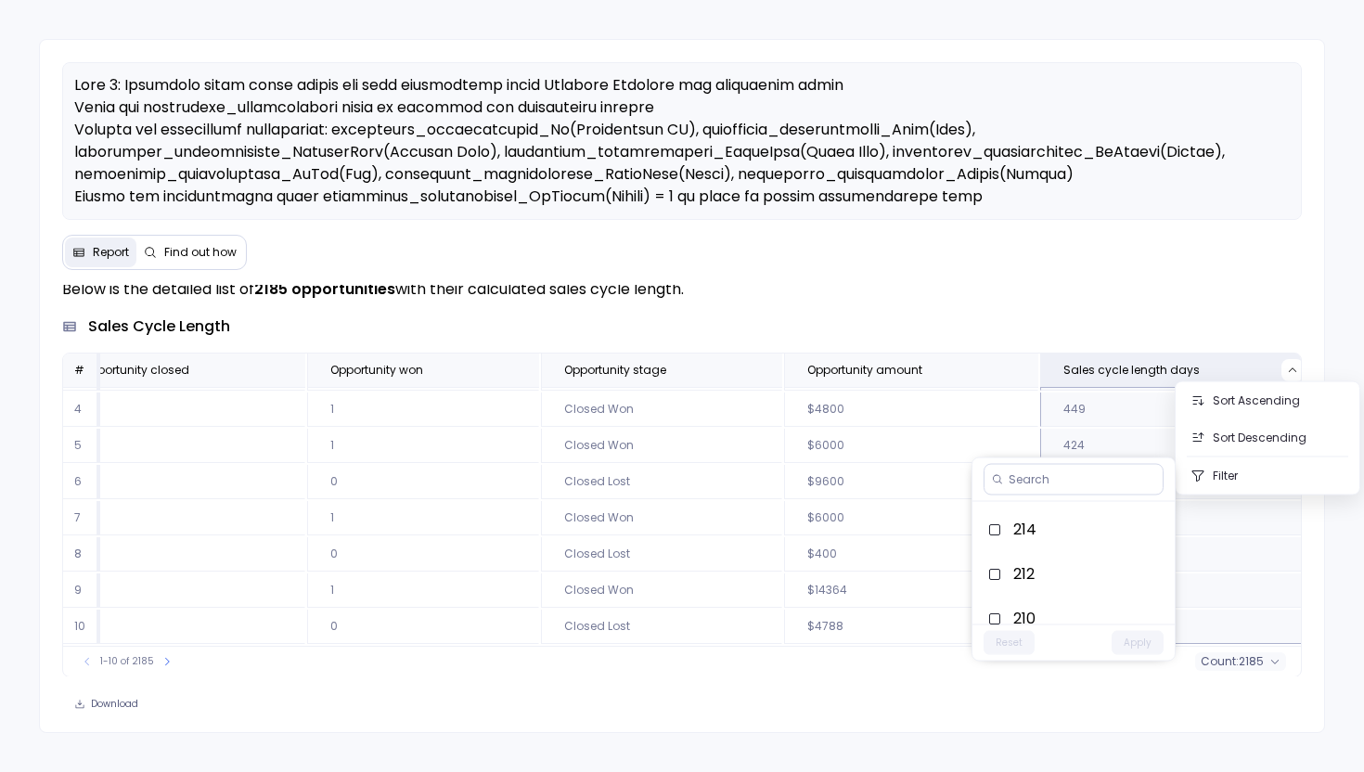
scroll to position [3229, 0]
click at [1061, 200] on p at bounding box center [682, 196] width 1216 height 245
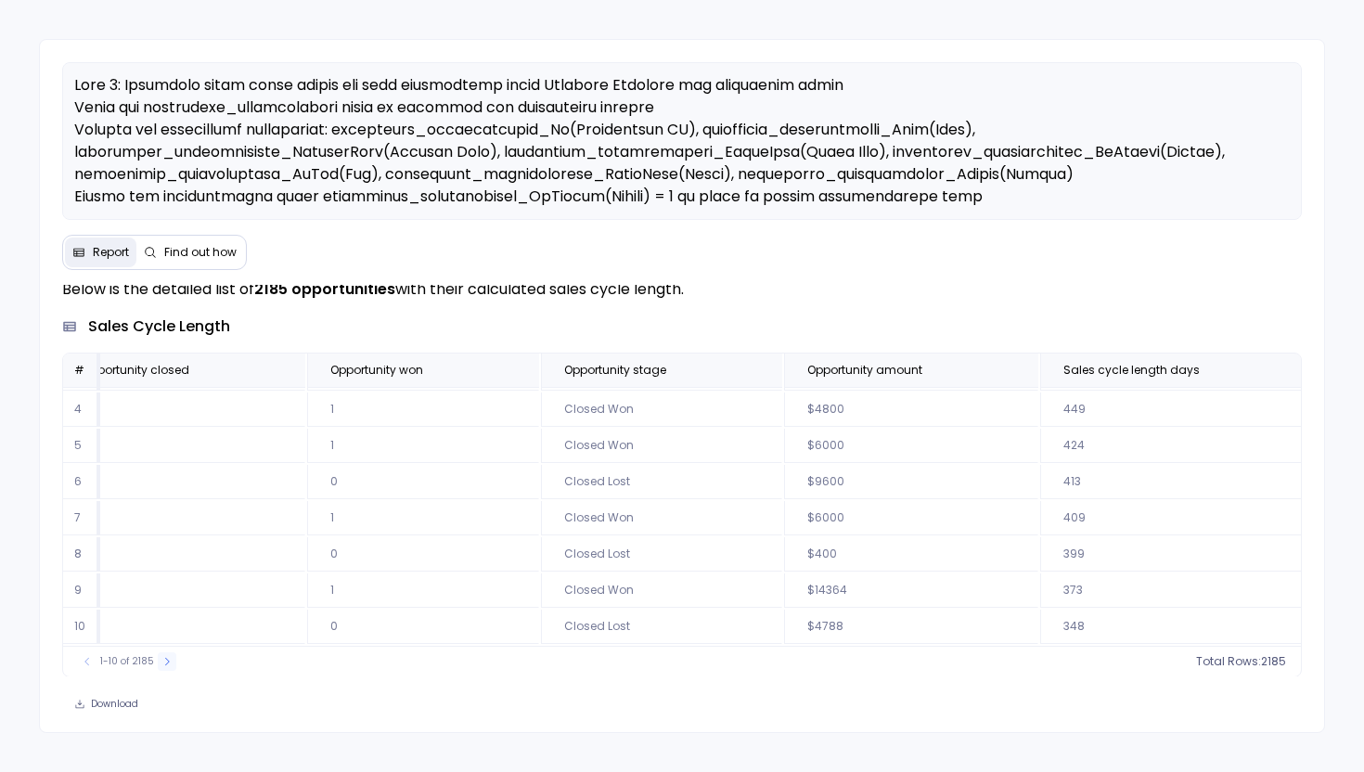
click at [158, 661] on button at bounding box center [167, 661] width 19 height 19
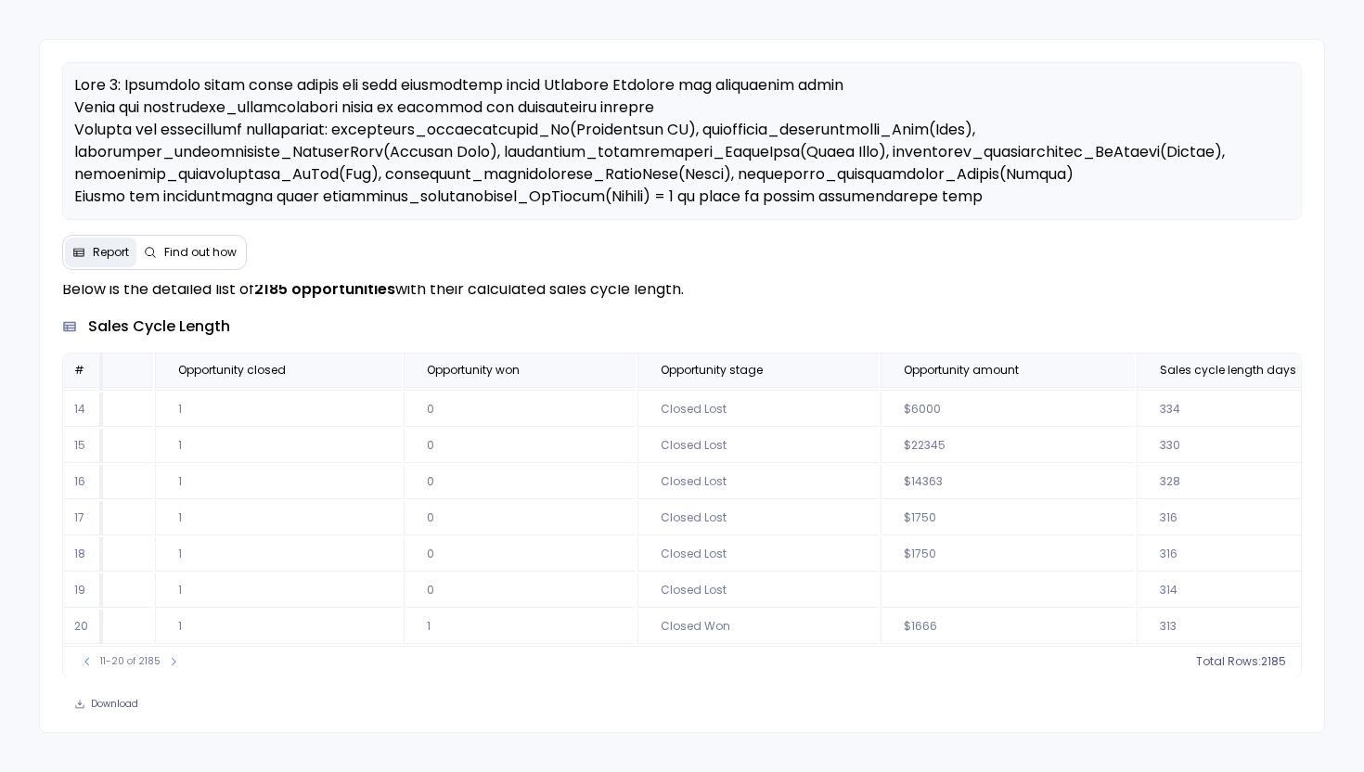
scroll to position [0, 1143]
click at [88, 664] on icon at bounding box center [86, 660] width 5 height 7
